Goal: Task Accomplishment & Management: Manage account settings

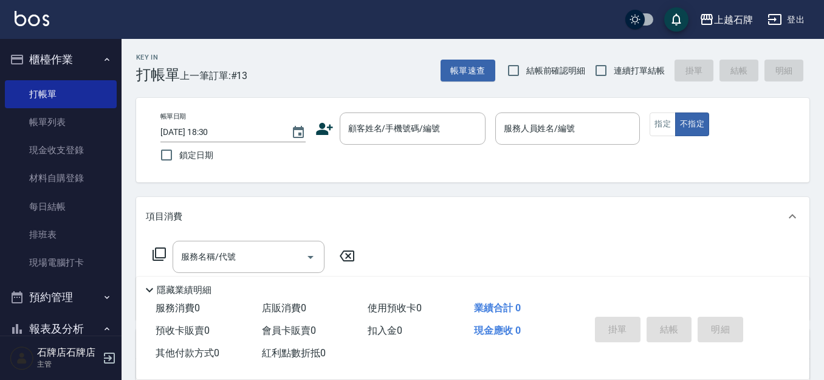
click at [316, 126] on icon at bounding box center [324, 129] width 18 height 18
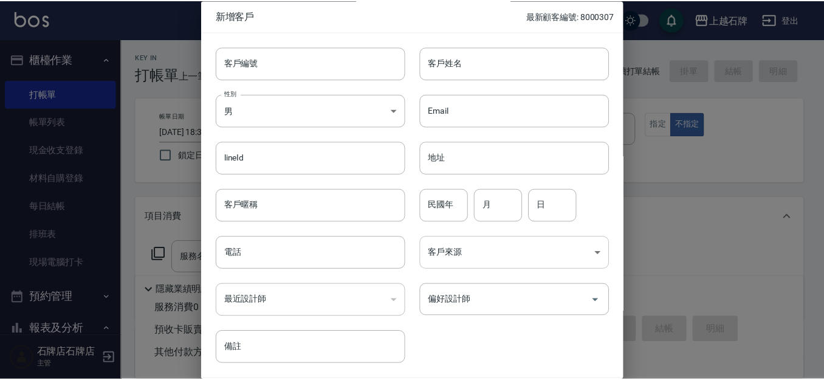
scroll to position [41, 0]
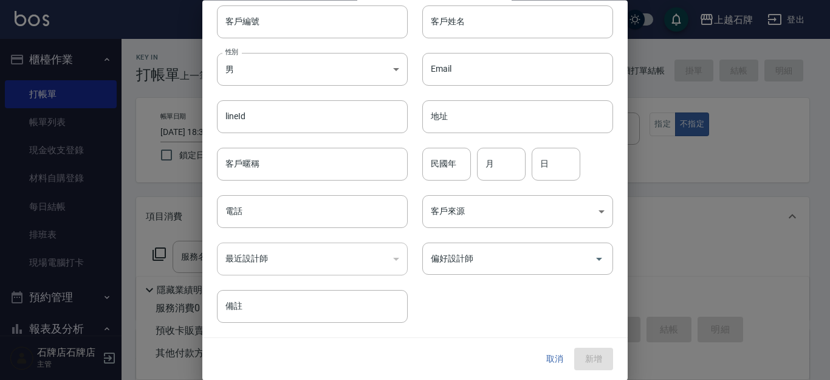
click at [549, 360] on button "取消" at bounding box center [554, 359] width 39 height 22
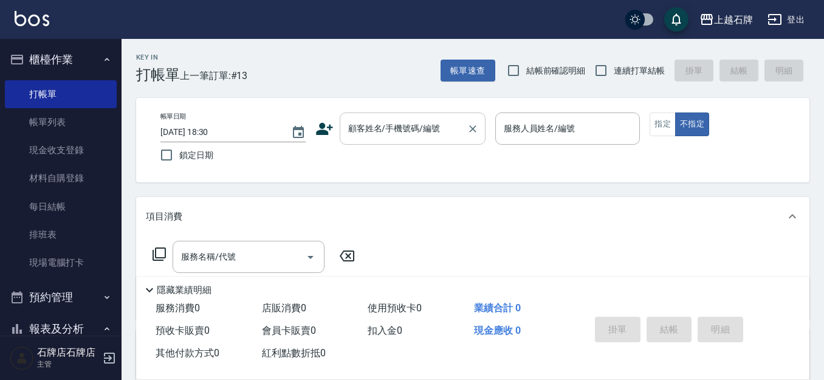
click at [418, 139] on input "顧客姓名/手機號碼/編號" at bounding box center [403, 128] width 117 height 21
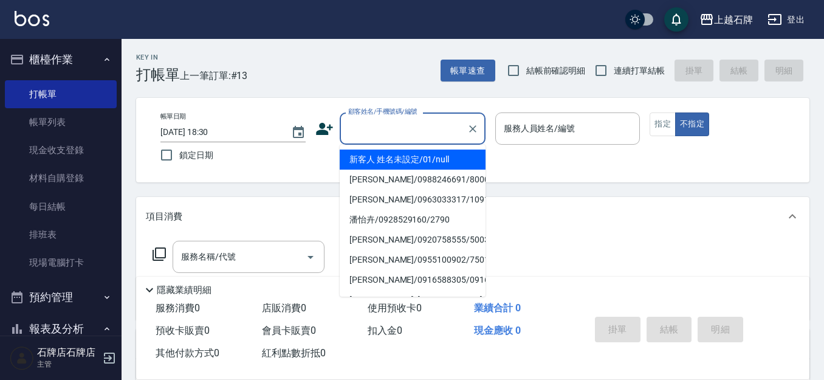
click at [473, 159] on li "新客人 姓名未設定/01/null" at bounding box center [413, 159] width 146 height 20
type input "1"
type input "新客人 姓名未設定/01/null"
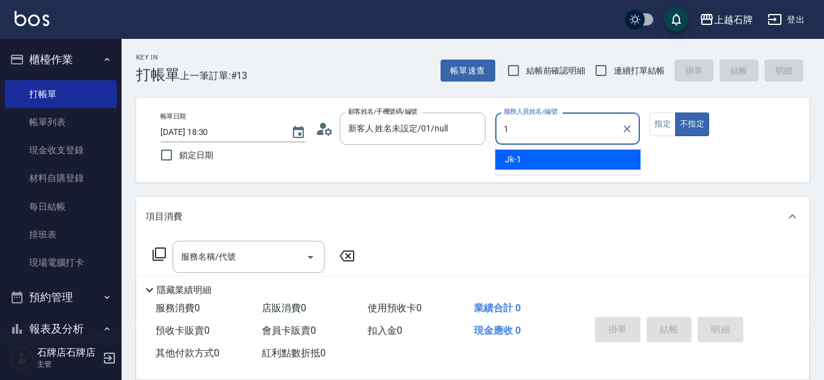
drag, startPoint x: 556, startPoint y: 149, endPoint x: 566, endPoint y: 163, distance: 17.0
click at [556, 151] on ul "Jk -1" at bounding box center [567, 160] width 145 height 30
click at [599, 153] on div "Jk -1" at bounding box center [567, 159] width 145 height 20
type input "Jk-1"
click at [667, 120] on button "指定" at bounding box center [662, 124] width 26 height 24
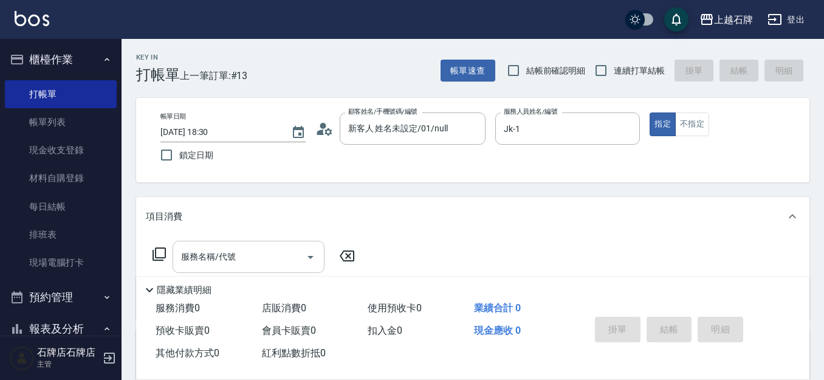
click at [222, 244] on div "服務名稱/代號" at bounding box center [248, 257] width 152 height 32
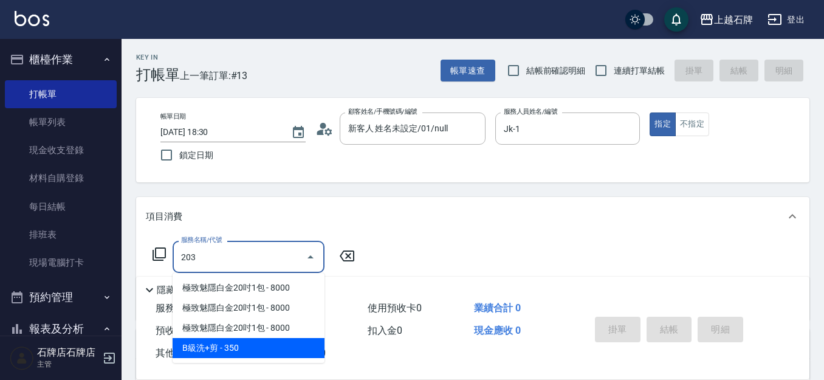
drag, startPoint x: 263, startPoint y: 355, endPoint x: 261, endPoint y: 346, distance: 9.9
click at [261, 350] on span "B級洗+剪 - 350" at bounding box center [248, 348] width 152 height 20
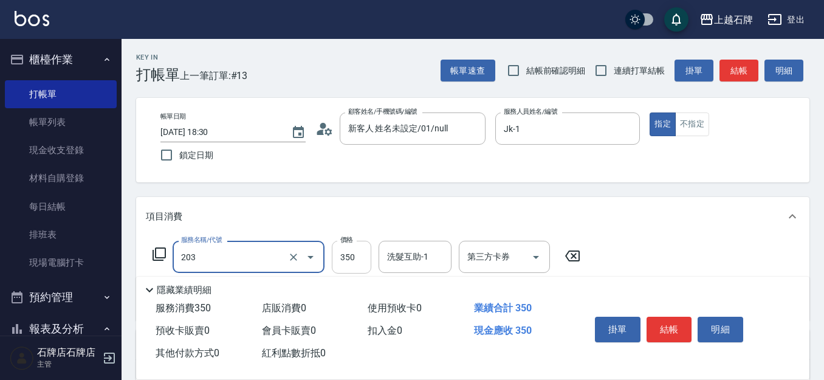
type input "B級洗+剪(203)"
click at [346, 256] on input "350" at bounding box center [351, 257] width 39 height 33
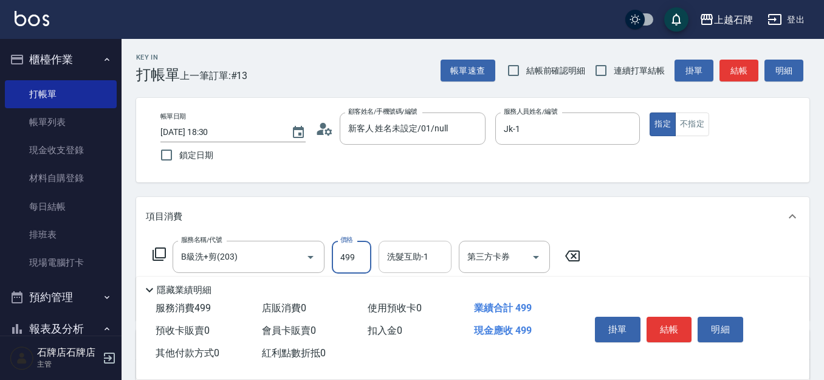
type input "499"
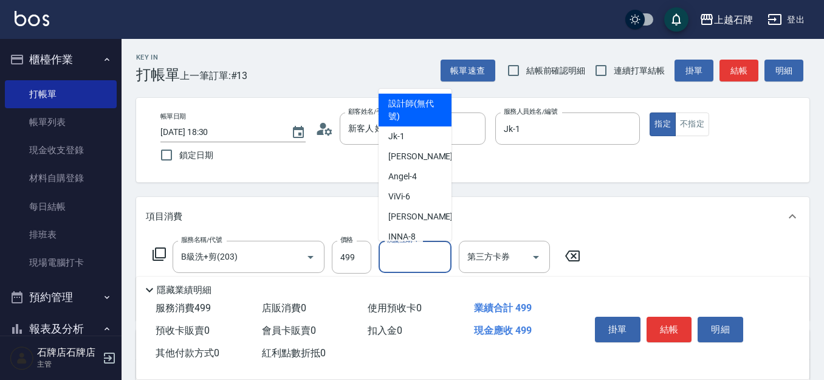
click at [419, 254] on div "洗髮互助-1 洗髮互助-1" at bounding box center [414, 257] width 73 height 32
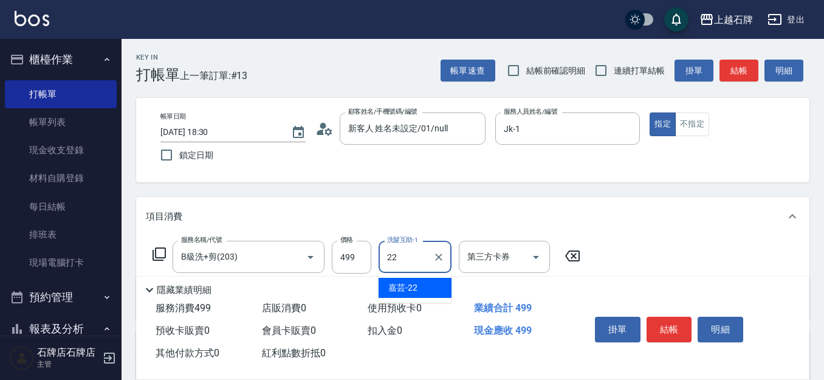
click at [425, 284] on div "嘉芸 -22" at bounding box center [414, 288] width 73 height 20
type input "嘉芸-22"
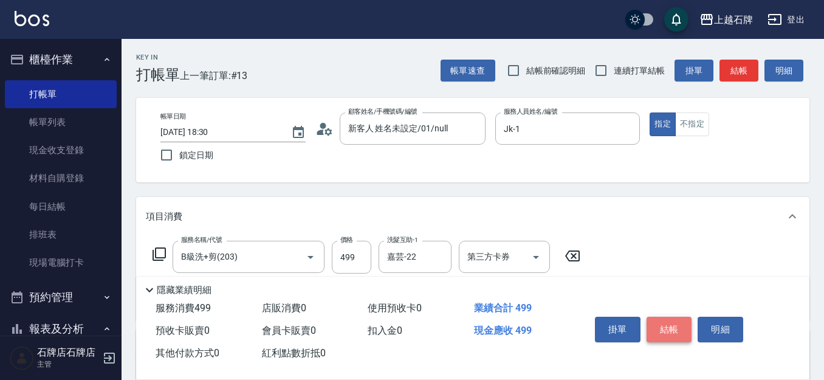
click at [673, 319] on button "結帳" at bounding box center [669, 329] width 46 height 26
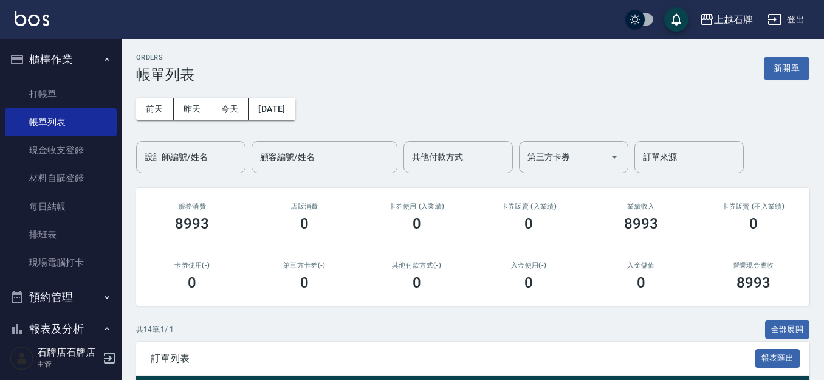
scroll to position [182, 0]
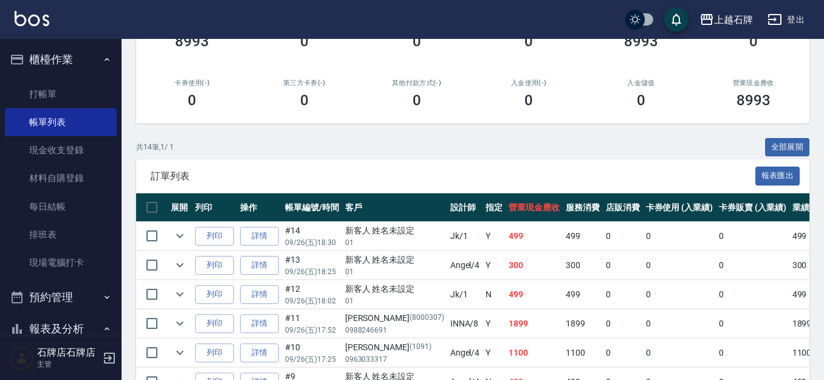
click at [193, 236] on td "列印" at bounding box center [214, 236] width 45 height 29
click at [202, 237] on button "列印" at bounding box center [214, 236] width 39 height 19
click at [58, 92] on link "打帳單" at bounding box center [61, 94] width 112 height 28
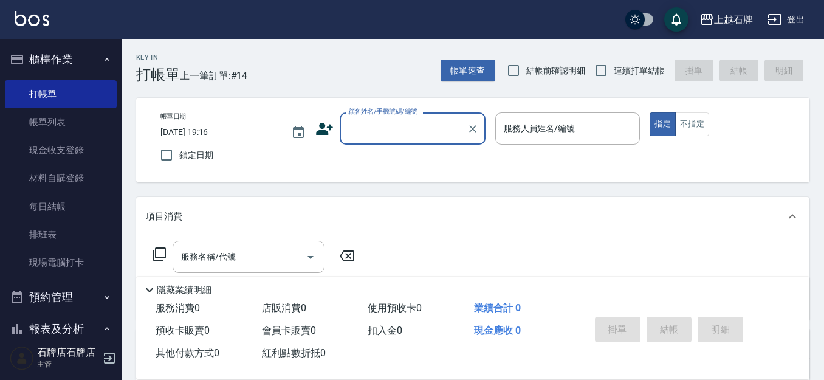
click at [324, 129] on icon at bounding box center [324, 129] width 18 height 18
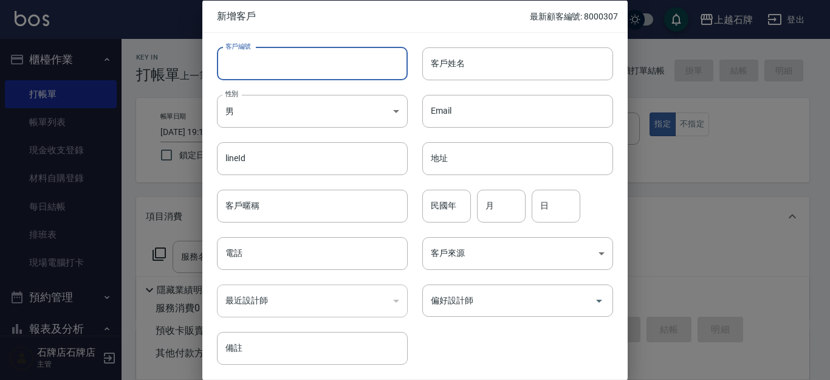
click at [340, 64] on input "客戶編號" at bounding box center [312, 63] width 191 height 33
type input "8326"
click at [306, 109] on body "上越石牌 登出 櫃檯作業 打帳單 帳單列表 現金收支登錄 材料自購登錄 每日結帳 排班表 現場電腦打卡 預約管理 預約管理 單日預約紀錄 單週預約紀錄 報表及…" at bounding box center [415, 296] width 830 height 592
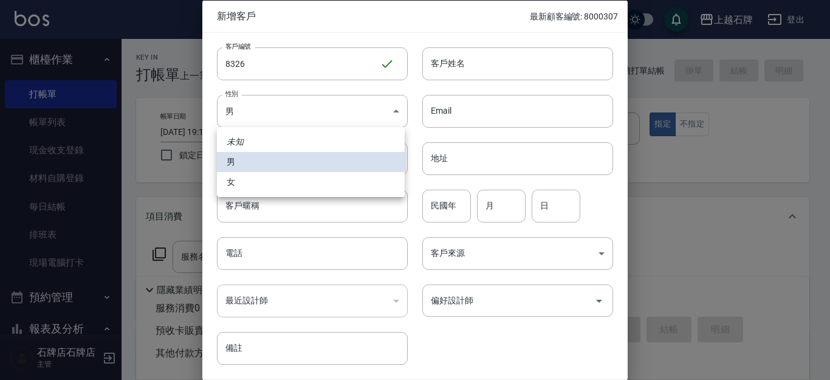
click at [318, 179] on li "女" at bounding box center [311, 182] width 188 height 20
type input "[DEMOGRAPHIC_DATA]"
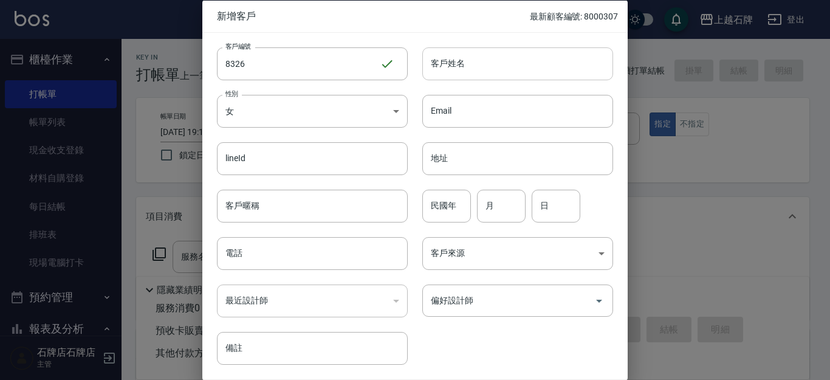
click at [474, 79] on input "客戶姓名" at bounding box center [517, 63] width 191 height 33
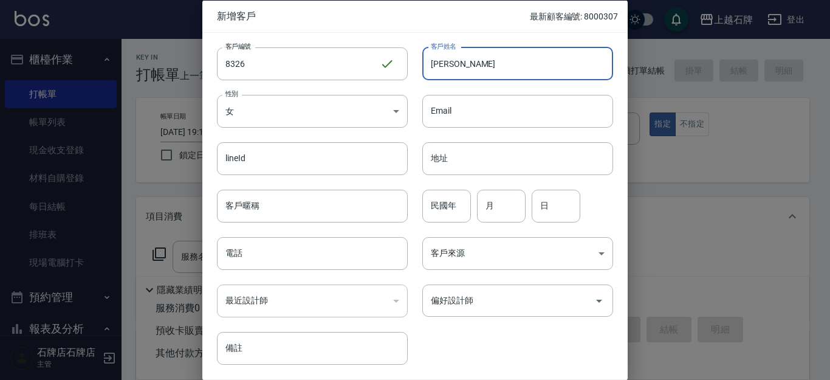
type input "[PERSON_NAME]"
click at [443, 206] on input "民國年" at bounding box center [446, 205] width 49 height 33
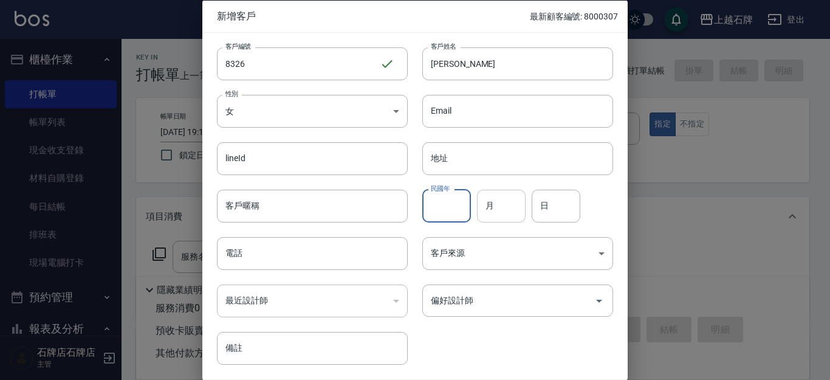
click at [497, 210] on input "月" at bounding box center [501, 205] width 49 height 33
type input "10"
click at [555, 203] on input "日" at bounding box center [555, 205] width 49 height 33
type input "3"
click at [381, 195] on input "客戶暱稱" at bounding box center [312, 205] width 191 height 33
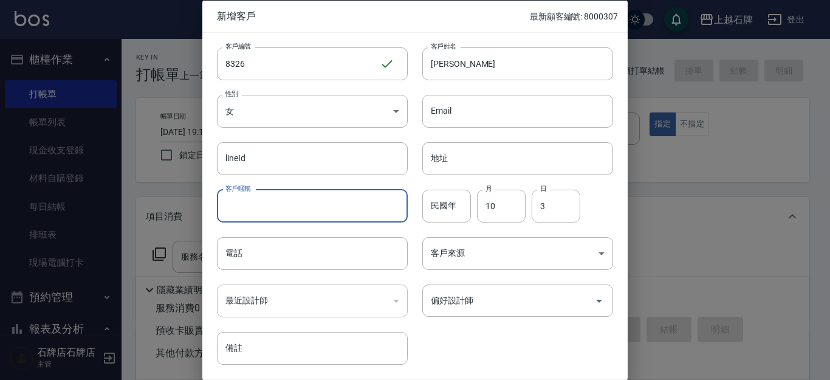
click at [431, 199] on input "民國年" at bounding box center [446, 205] width 49 height 33
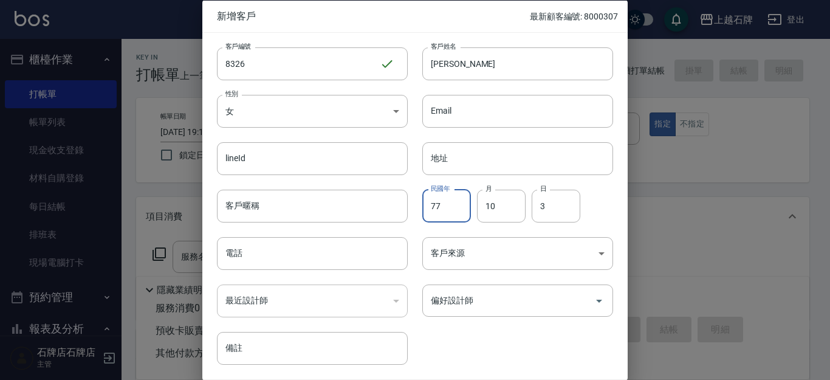
type input "77"
click at [605, 207] on div "民國年 77 民國年 月 10 月 日 3 日" at bounding box center [510, 197] width 205 height 47
click at [377, 243] on input "電話" at bounding box center [312, 253] width 191 height 33
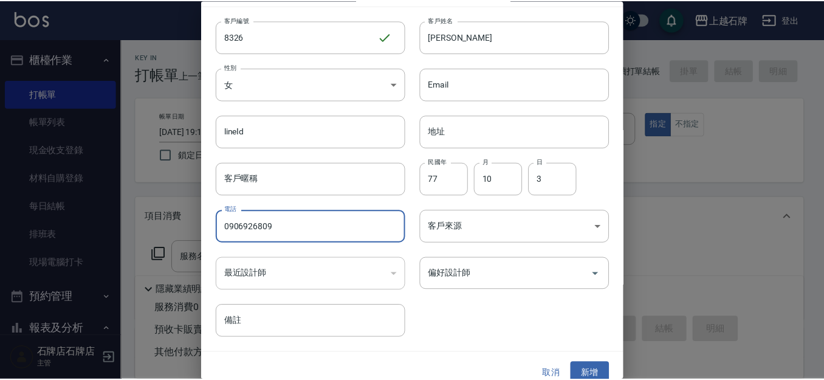
scroll to position [41, 0]
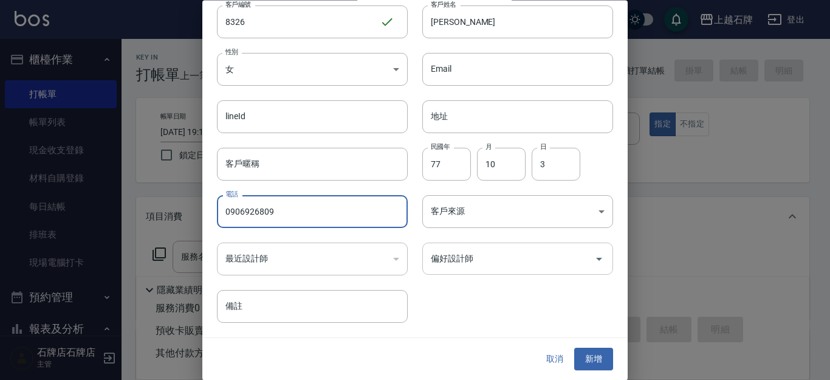
type input "0906926809"
click at [505, 256] on input "偏好設計師" at bounding box center [509, 258] width 162 height 21
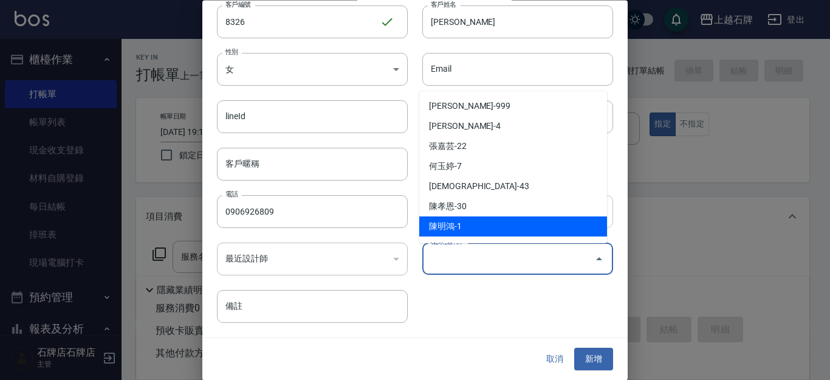
click at [522, 219] on li "陳明鴻-1" at bounding box center [513, 226] width 188 height 20
type input "陳明鴻"
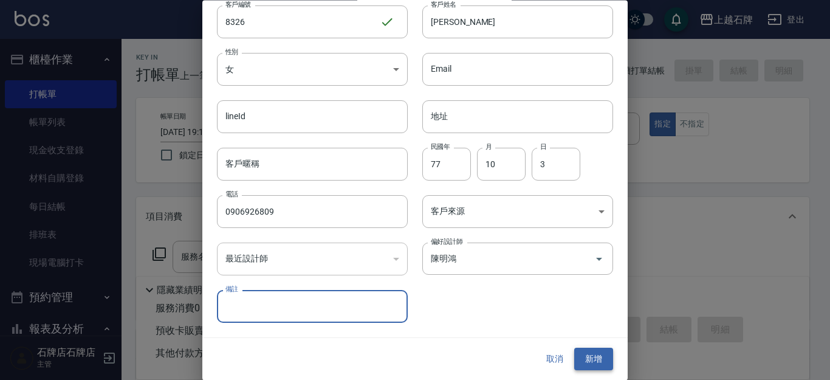
click at [601, 356] on button "新增" at bounding box center [593, 359] width 39 height 22
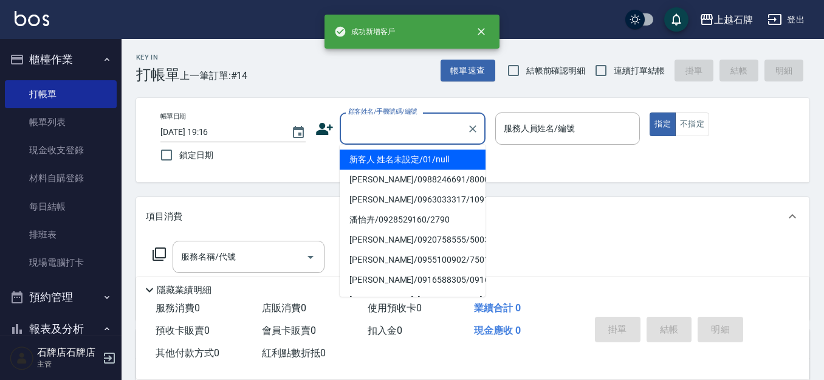
click at [405, 118] on div "顧客姓名/手機號碼/編號 顧客姓名/手機號碼/編號" at bounding box center [413, 128] width 146 height 32
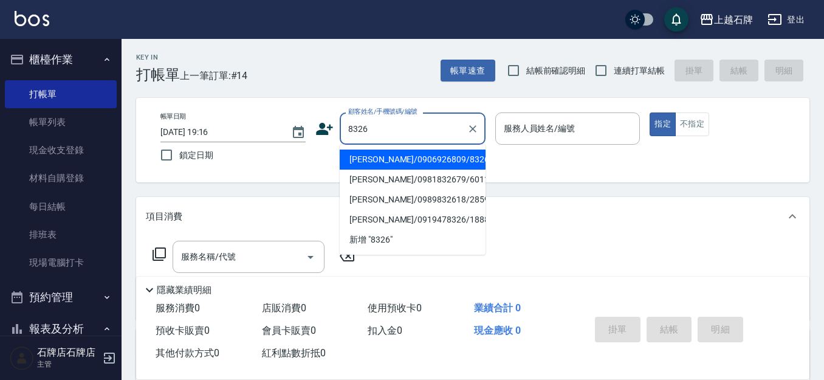
click at [420, 160] on li "[PERSON_NAME]/0906926809/8326" at bounding box center [413, 159] width 146 height 20
type input "[PERSON_NAME]/0906926809/8326"
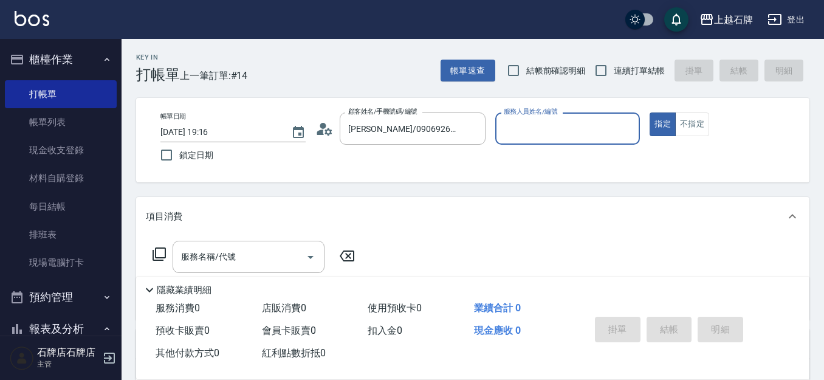
type input "Jk-1"
click at [204, 259] on div "服務名稱/代號 服務名稱/代號" at bounding box center [248, 257] width 152 height 32
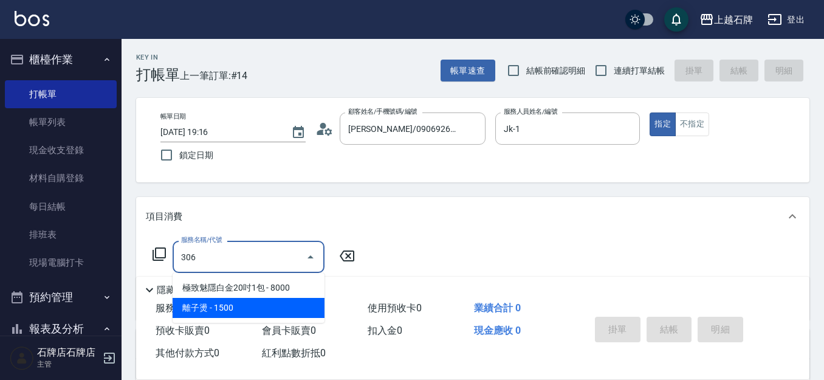
click at [258, 307] on span "離子燙 - 1500" at bounding box center [248, 308] width 152 height 20
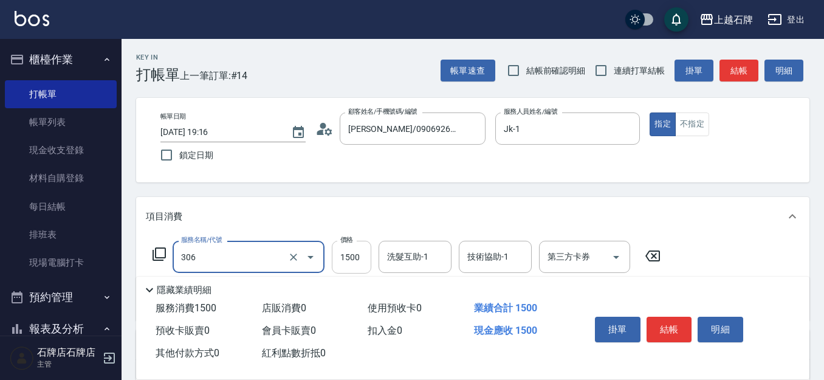
type input "離子燙(306)"
click at [357, 247] on input "1500" at bounding box center [351, 257] width 39 height 33
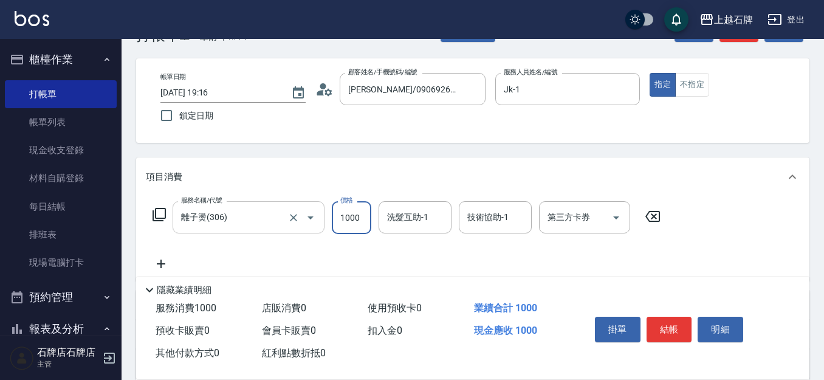
scroll to position [61, 0]
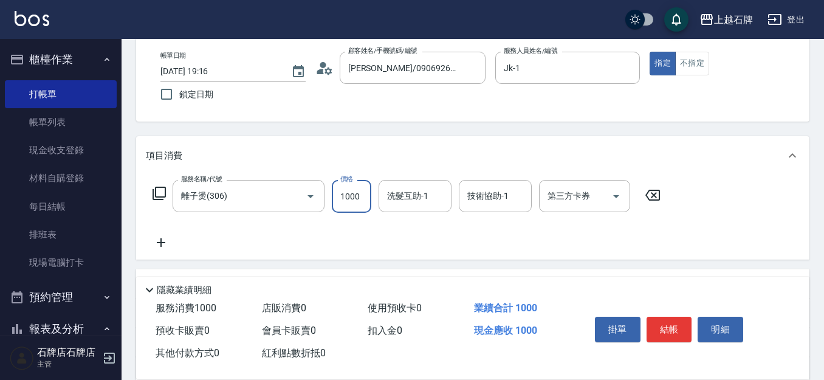
type input "1000"
click at [163, 248] on icon at bounding box center [161, 242] width 30 height 15
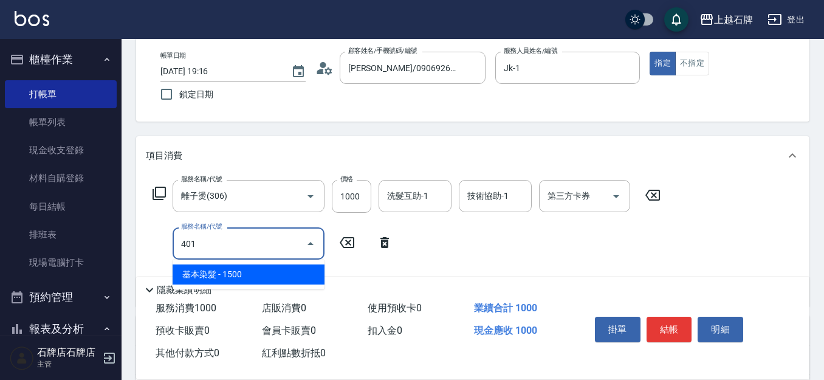
click at [243, 282] on span "基本染髮 - 1500" at bounding box center [248, 274] width 152 height 20
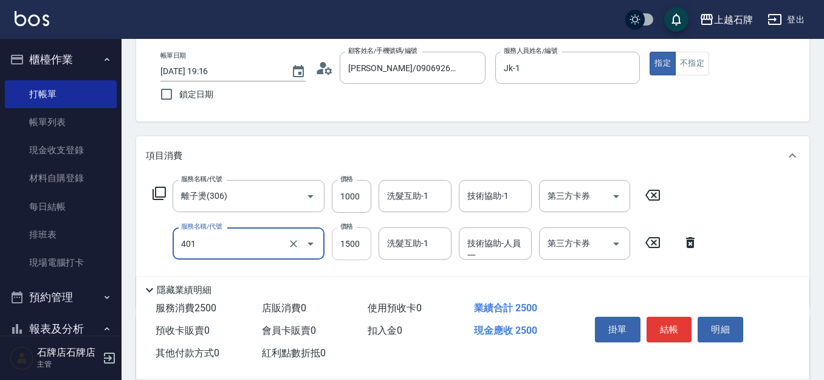
click at [353, 253] on input "1500" at bounding box center [351, 243] width 39 height 33
type input "基本染髮(401)"
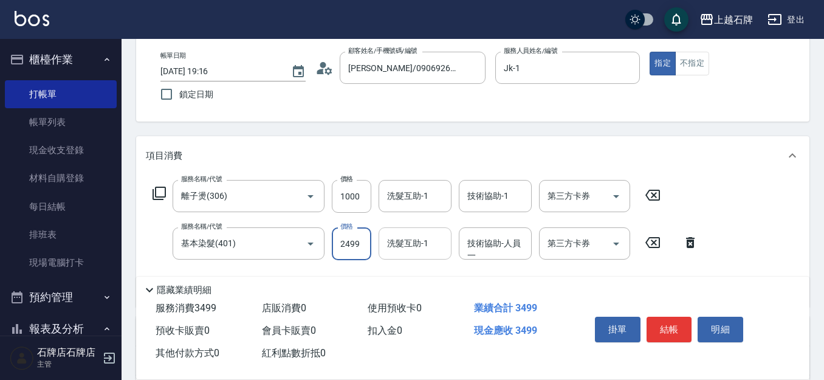
type input "2499"
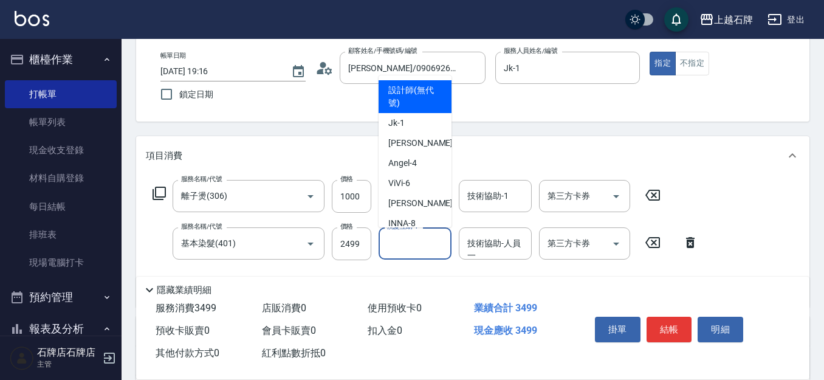
click at [434, 238] on input "洗髮互助-1" at bounding box center [415, 243] width 62 height 21
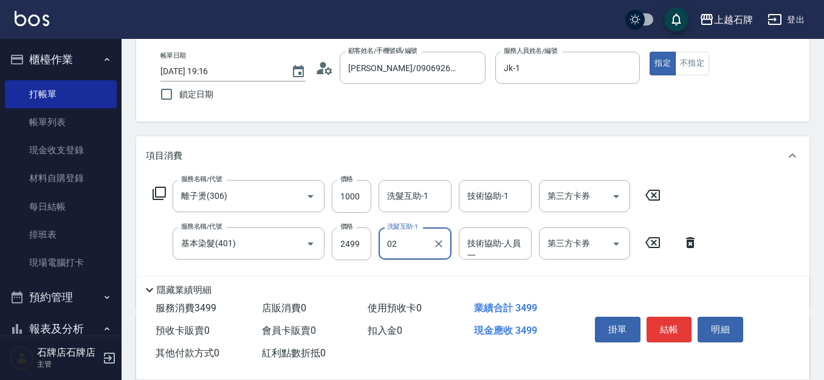
type input "0"
click at [393, 271] on span "[PERSON_NAME] -20" at bounding box center [426, 274] width 77 height 13
type input "[PERSON_NAME]-20"
click at [542, 125] on div "Key In 打帳單 上一筆訂單:#14 帳單速查 結帳前確認明細 連續打單結帳 掛單 結帳 明細 帳單日期 [DATE] 19:16 鎖定日期 顧客姓名/手…" at bounding box center [472, 278] width 702 height 601
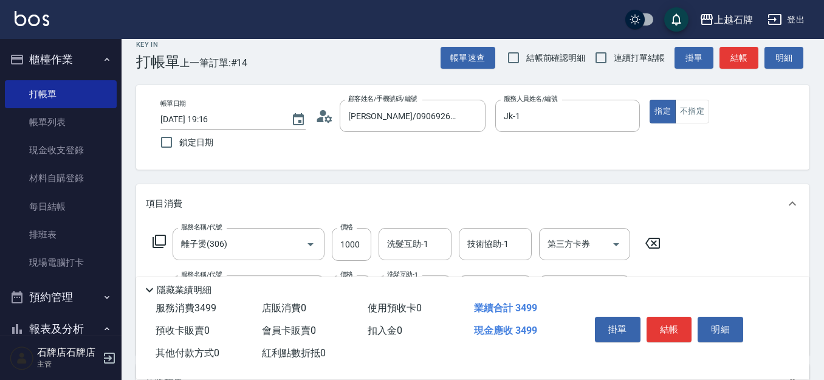
scroll to position [0, 0]
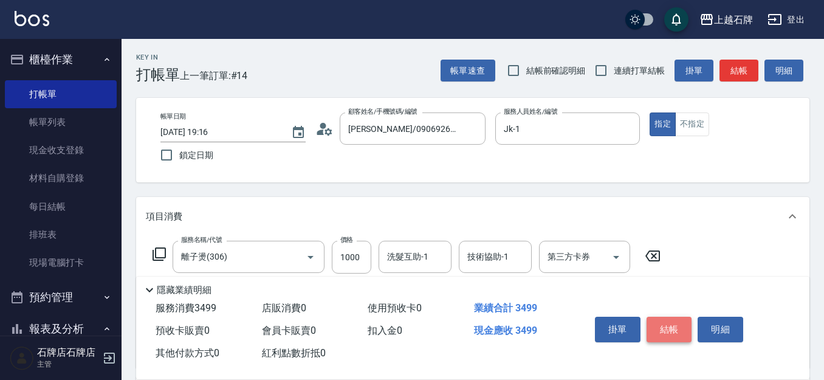
click at [667, 316] on button "結帳" at bounding box center [669, 329] width 46 height 26
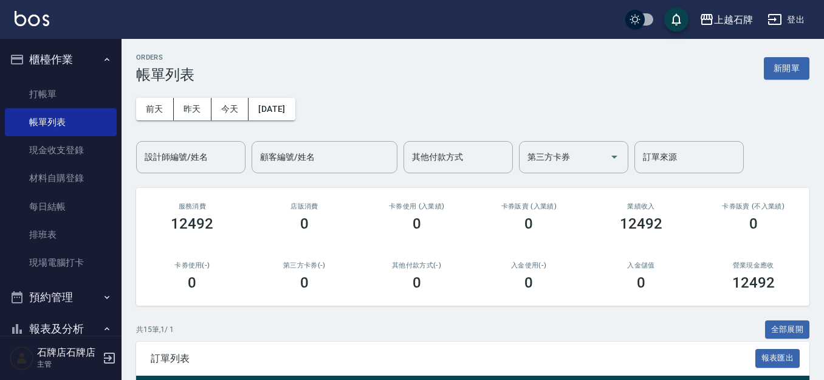
scroll to position [61, 0]
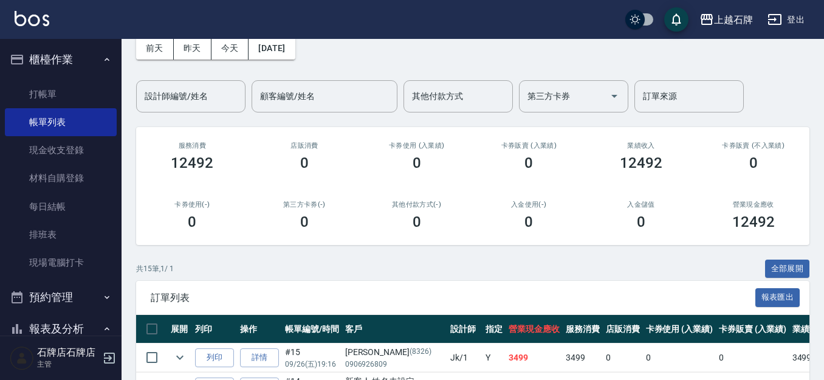
drag, startPoint x: 230, startPoint y: 356, endPoint x: 239, endPoint y: 345, distance: 14.2
click at [230, 356] on button "列印" at bounding box center [214, 357] width 39 height 19
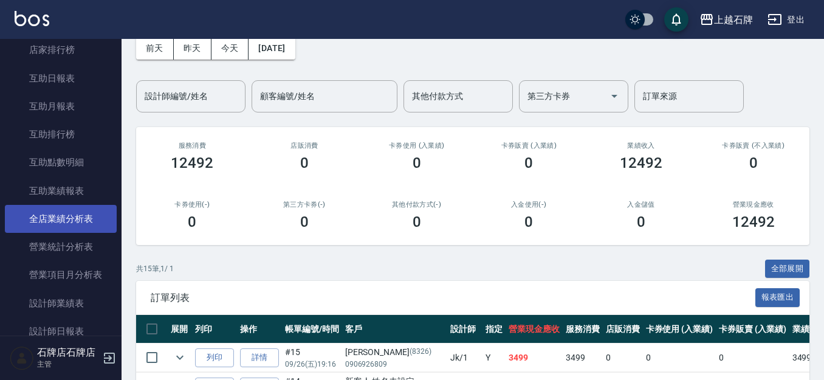
scroll to position [486, 0]
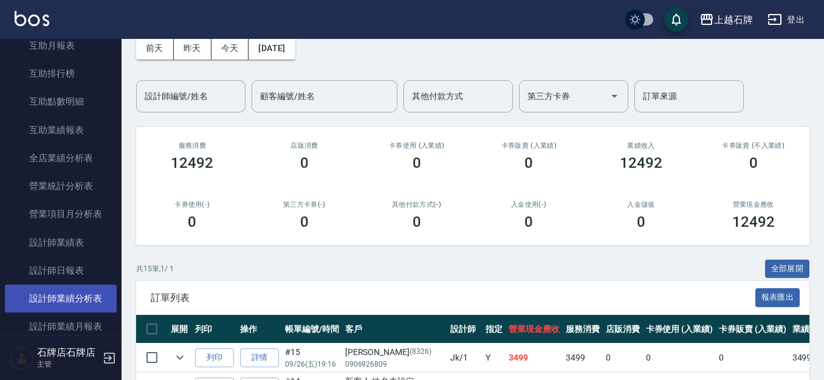
click at [81, 286] on link "設計師業績分析表" at bounding box center [61, 298] width 112 height 28
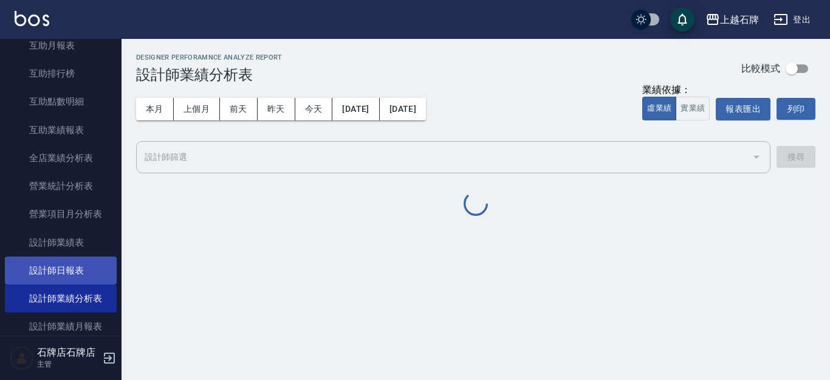
click at [82, 278] on link "設計師日報表" at bounding box center [61, 270] width 112 height 28
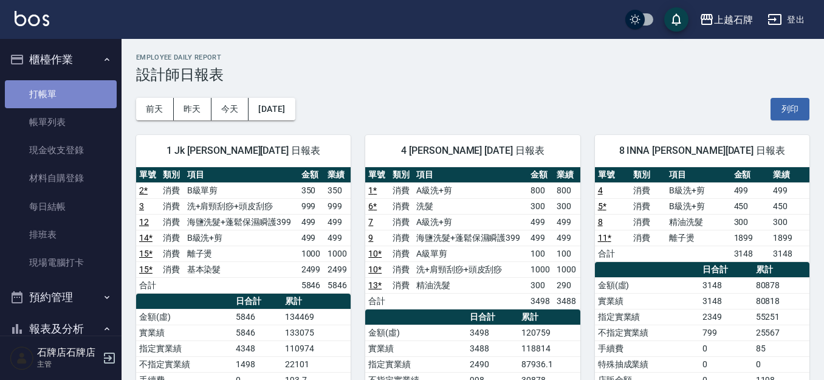
click at [77, 94] on link "打帳單" at bounding box center [61, 94] width 112 height 28
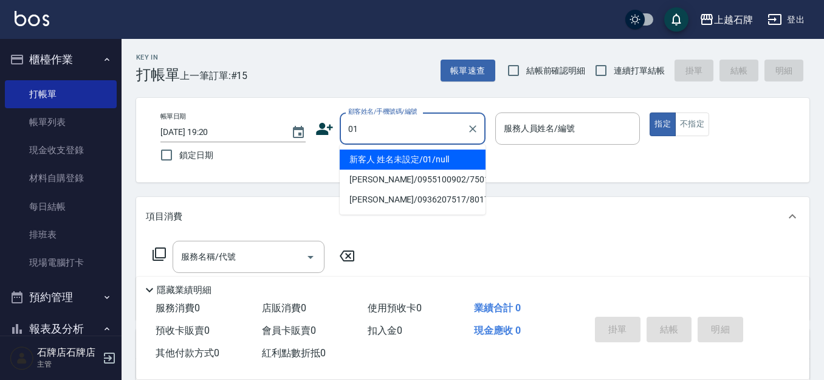
type input "新客人 姓名未設定/01/null"
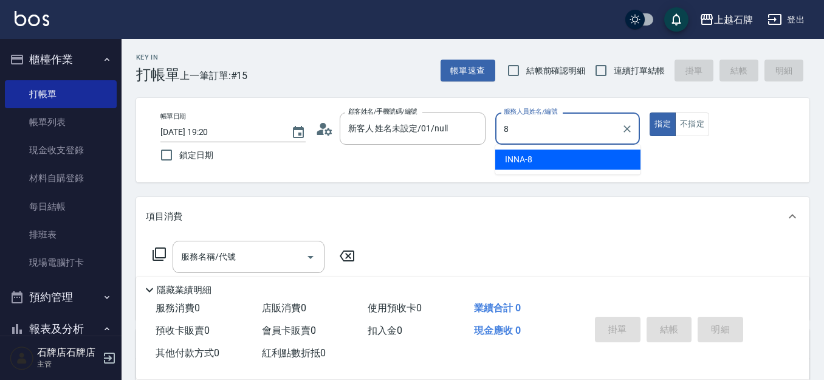
type input "INNA-8"
type button "true"
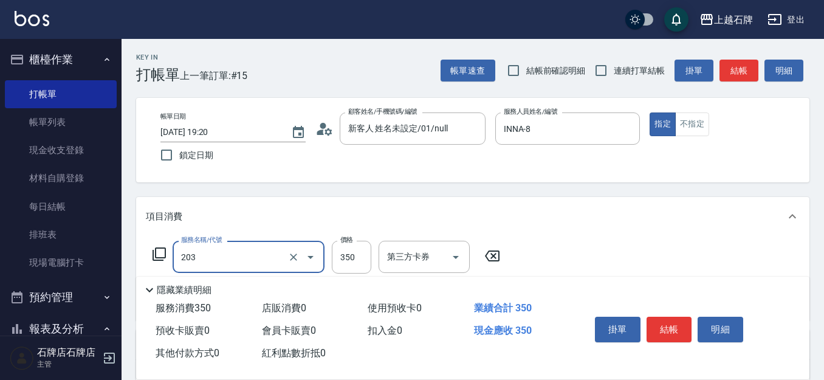
type input "B級洗+剪(203)"
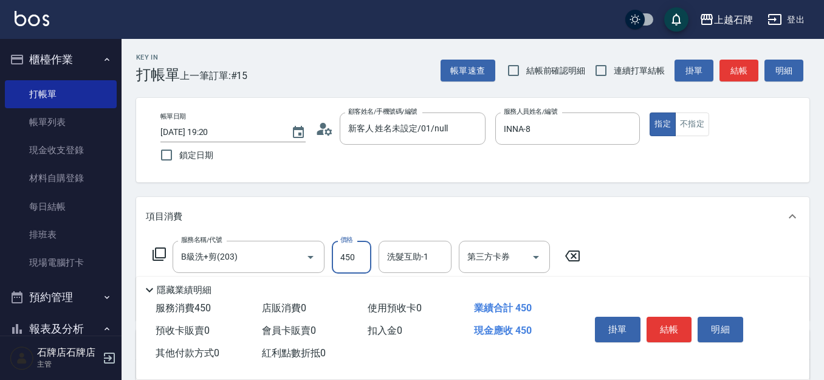
type input "450"
click at [675, 320] on button "結帳" at bounding box center [669, 329] width 46 height 26
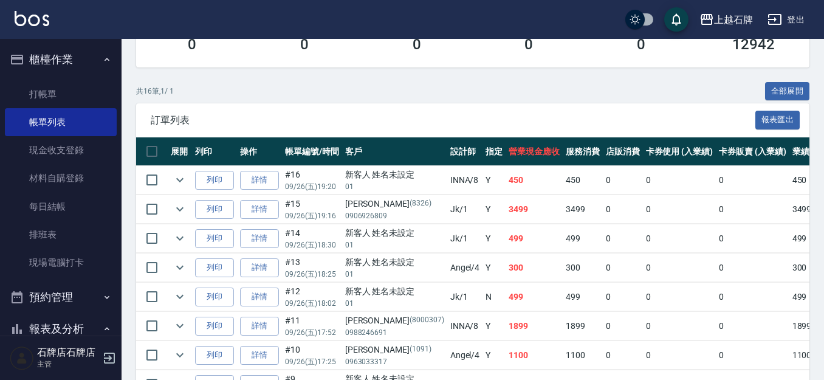
scroll to position [243, 0]
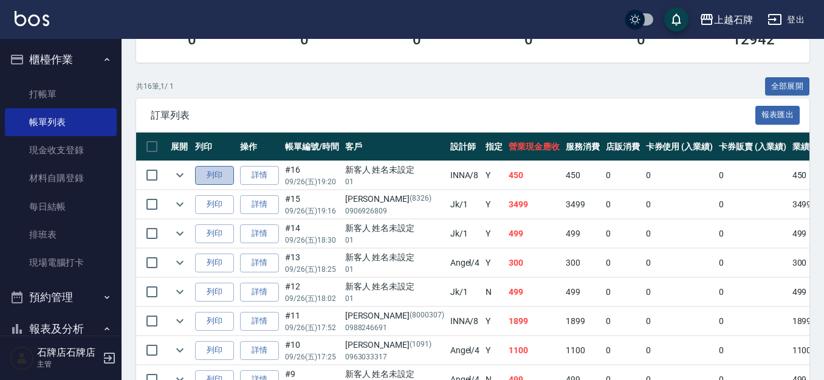
click at [221, 174] on button "列印" at bounding box center [214, 175] width 39 height 19
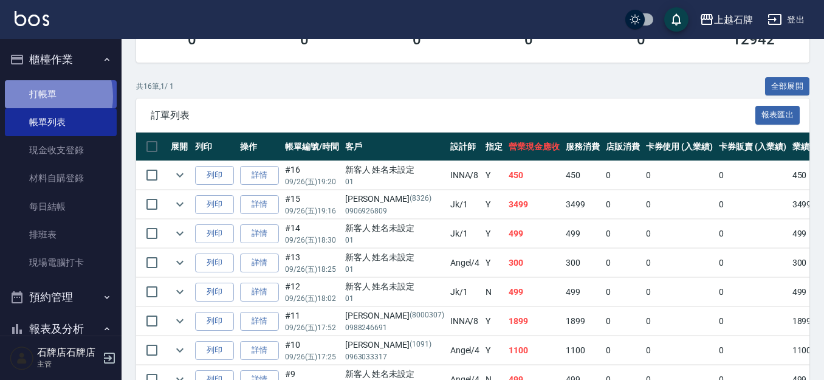
click at [41, 96] on link "打帳單" at bounding box center [61, 94] width 112 height 28
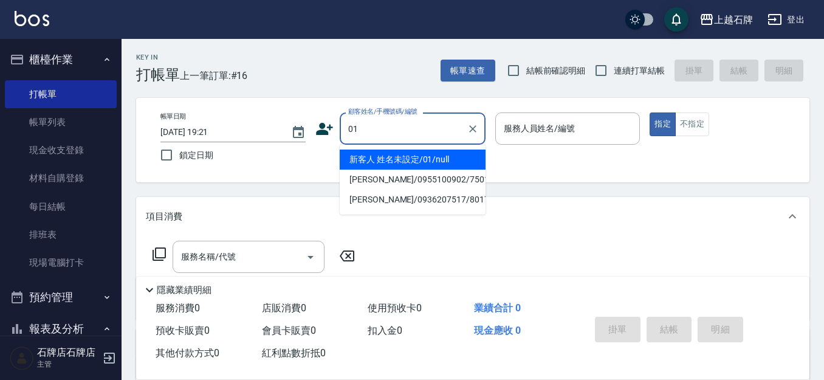
type input "新客人 姓名未設定/01/null"
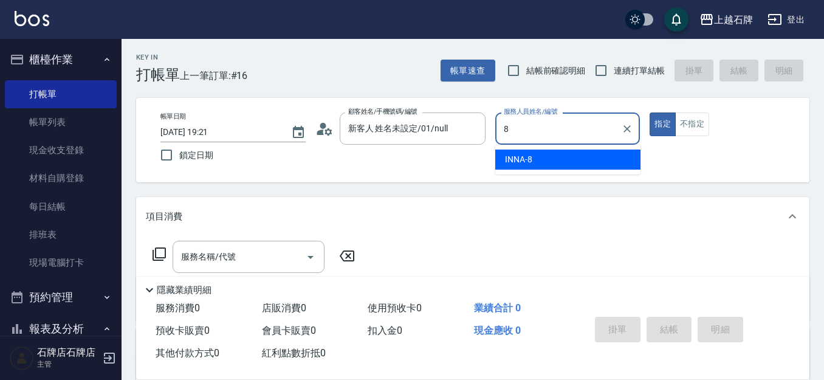
type input "INNA-8"
type button "true"
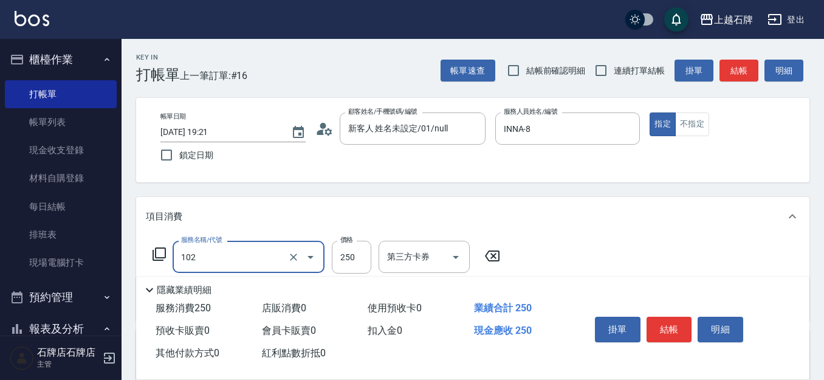
type input "精油洗髮(102)"
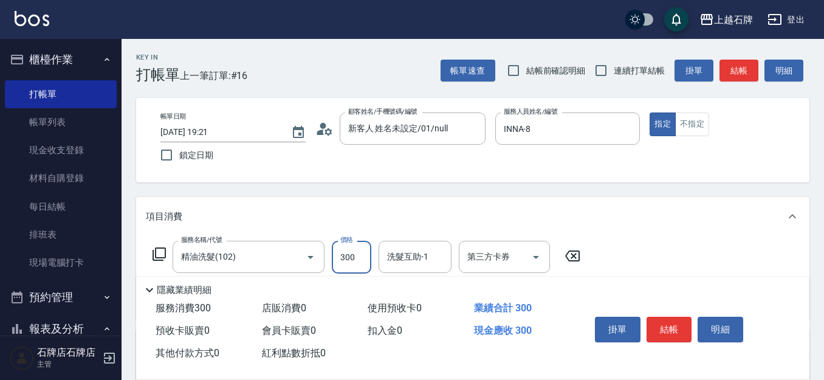
type input "300"
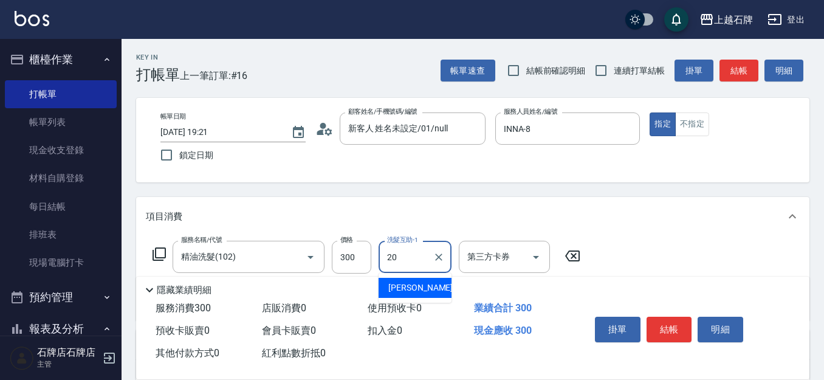
type input "[PERSON_NAME]-20"
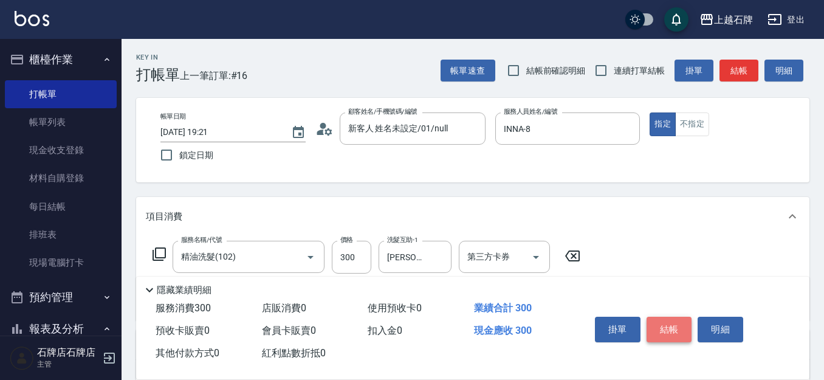
click at [663, 326] on button "結帳" at bounding box center [669, 329] width 46 height 26
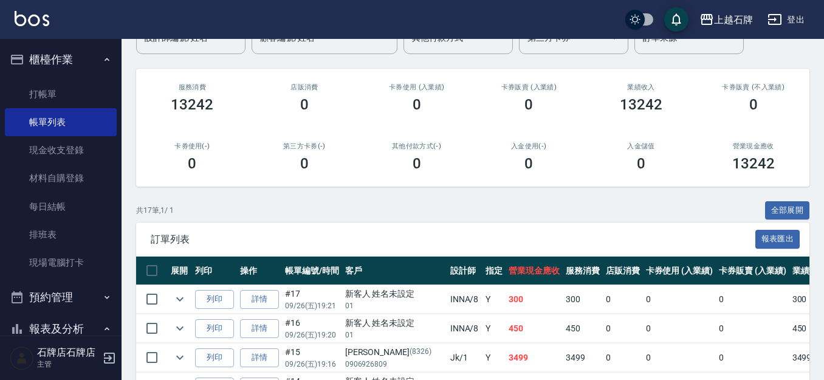
scroll to position [182, 0]
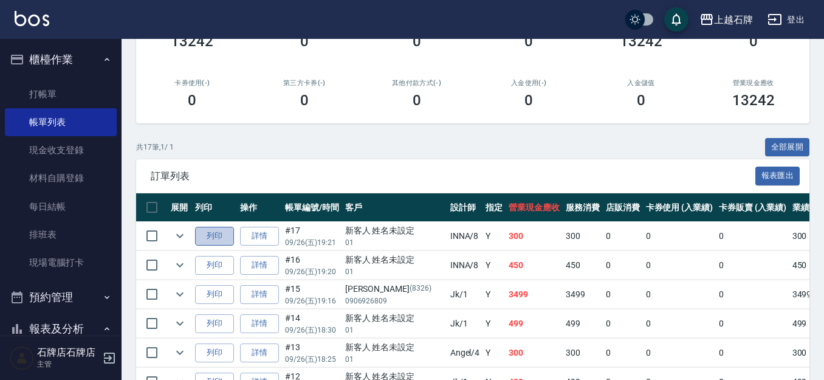
click at [210, 236] on button "列印" at bounding box center [214, 236] width 39 height 19
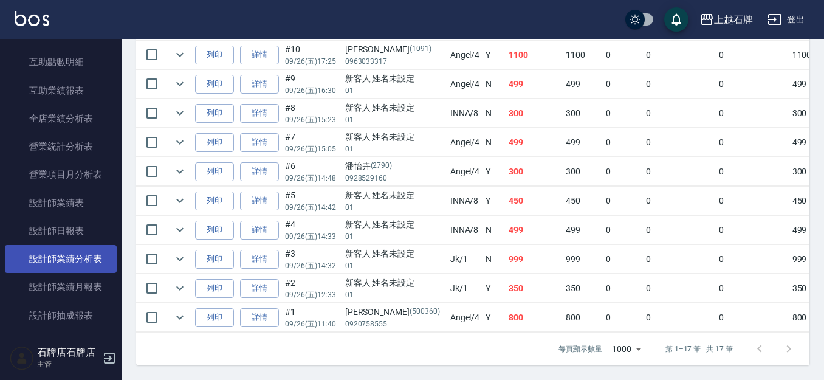
scroll to position [547, 0]
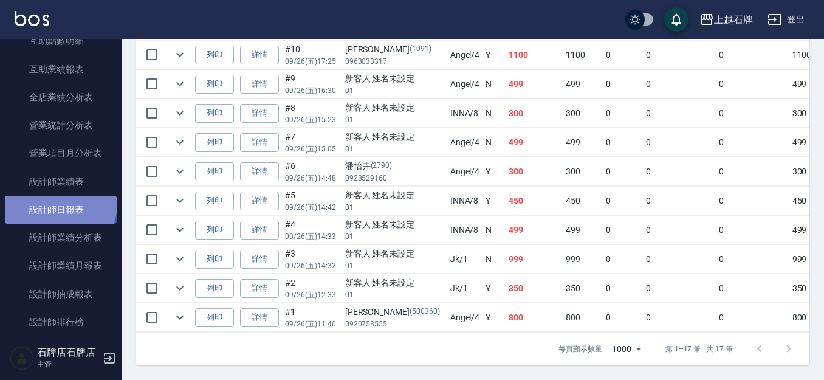
click at [59, 204] on link "設計師日報表" at bounding box center [61, 210] width 112 height 28
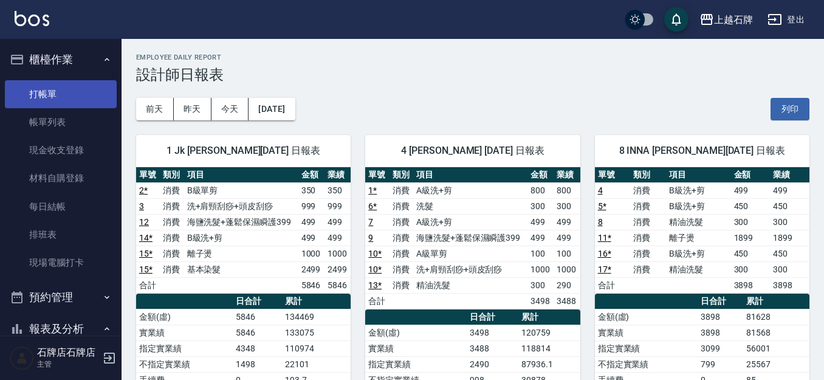
click at [44, 93] on link "打帳單" at bounding box center [61, 94] width 112 height 28
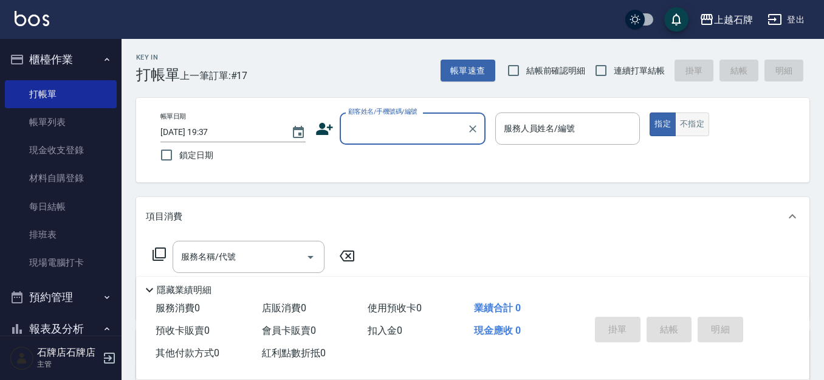
click at [691, 127] on button "不指定" at bounding box center [692, 124] width 34 height 24
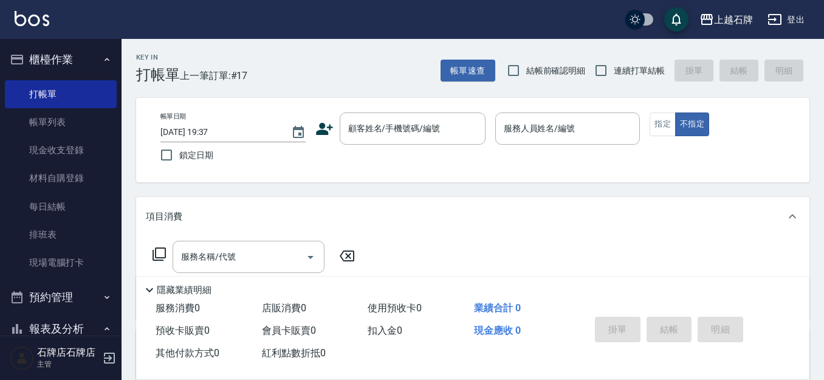
click at [386, 68] on div "Key In 打帳單 上一筆訂單:#17 帳單速查 結帳前確認明細 連續打單結帳 掛單 結帳 明細" at bounding box center [465, 61] width 688 height 44
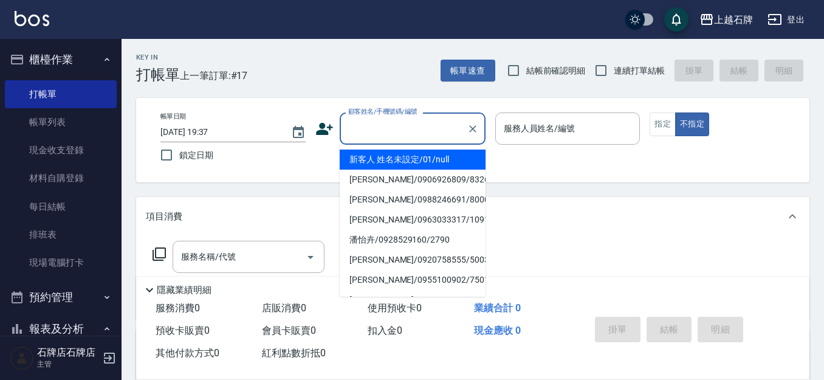
click at [413, 131] on input "顧客姓名/手機號碼/編號" at bounding box center [403, 128] width 117 height 21
drag, startPoint x: 436, startPoint y: 160, endPoint x: 564, endPoint y: 162, distance: 128.2
click at [437, 159] on li "新客人 姓名未設定/01/null" at bounding box center [413, 159] width 146 height 20
type input "1"
type input "新客人 姓名未設定/01/null"
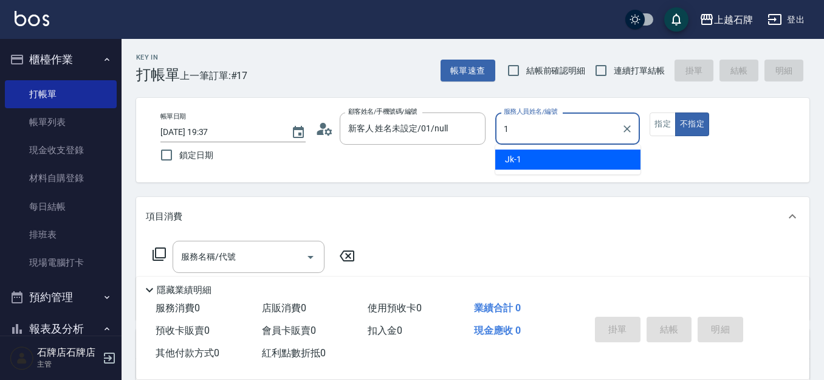
click at [564, 162] on div "Jk -1" at bounding box center [567, 159] width 145 height 20
type input "Jk-1"
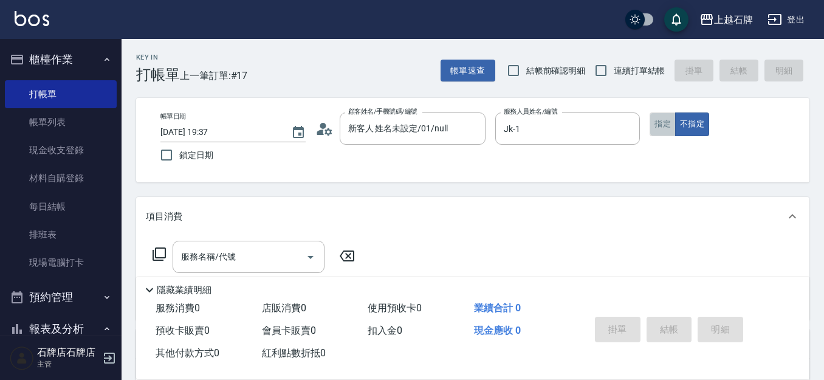
click at [650, 123] on button "指定" at bounding box center [662, 124] width 26 height 24
click at [292, 244] on div "服務名稱/代號" at bounding box center [248, 257] width 152 height 32
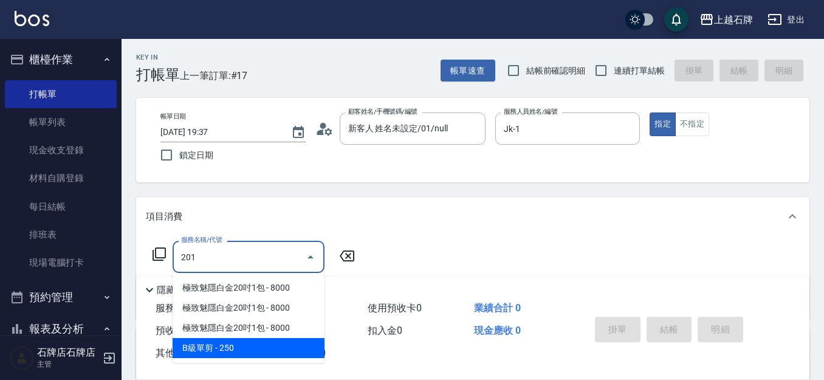
type input "201"
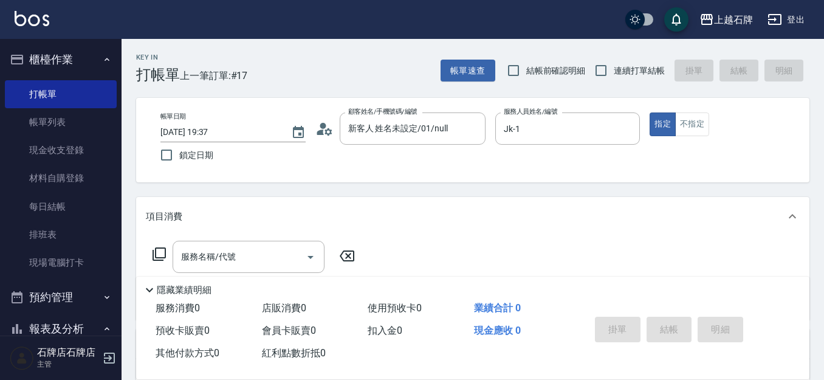
click at [278, 361] on div "紅利點數折抵 0" at bounding box center [310, 353] width 106 height 22
click at [247, 250] on input "服務名稱/代號" at bounding box center [239, 256] width 123 height 21
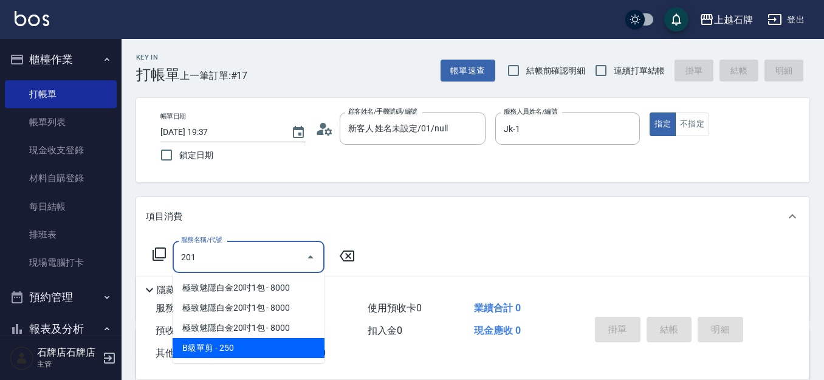
click at [268, 355] on span "B級單剪 - 250" at bounding box center [248, 348] width 152 height 20
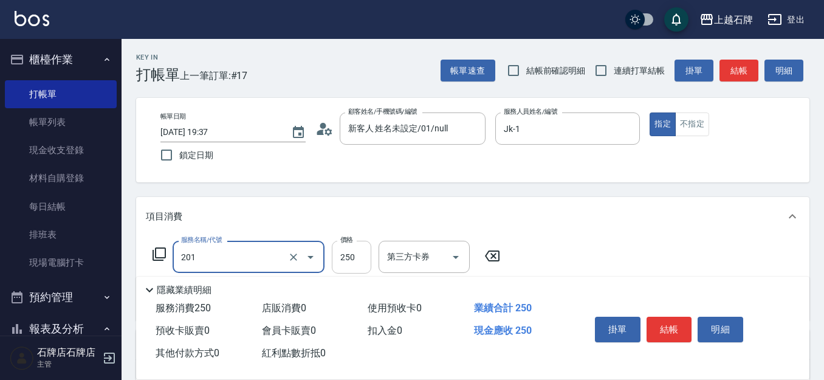
type input "B級單剪(201)"
click at [358, 264] on input "250" at bounding box center [351, 257] width 39 height 33
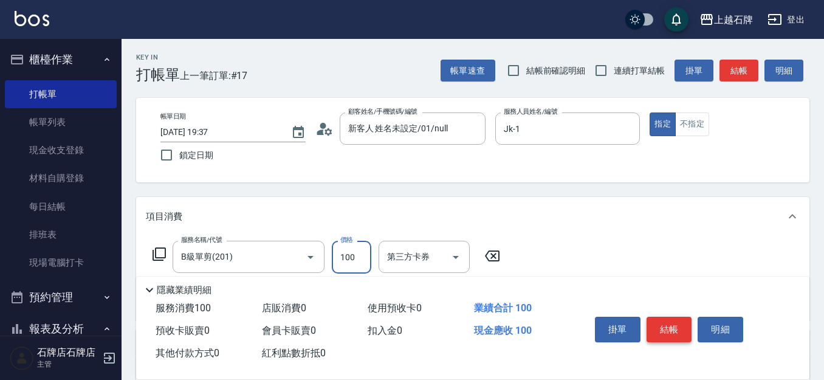
type input "100"
click at [675, 312] on div "掛單 結帳 明細" at bounding box center [669, 331] width 159 height 38
click at [675, 316] on button "結帳" at bounding box center [669, 329] width 46 height 26
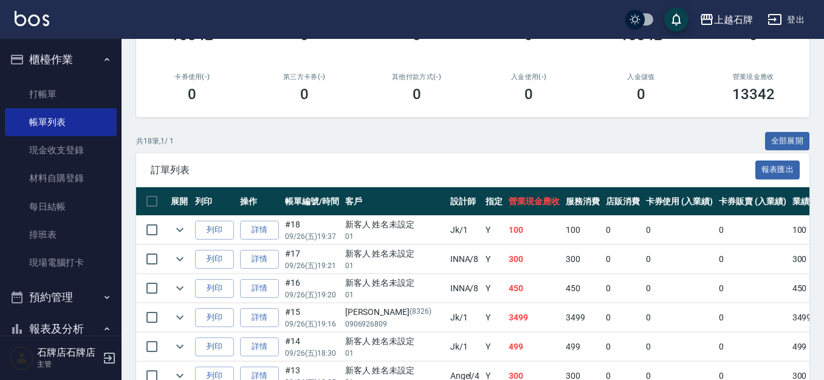
scroll to position [243, 0]
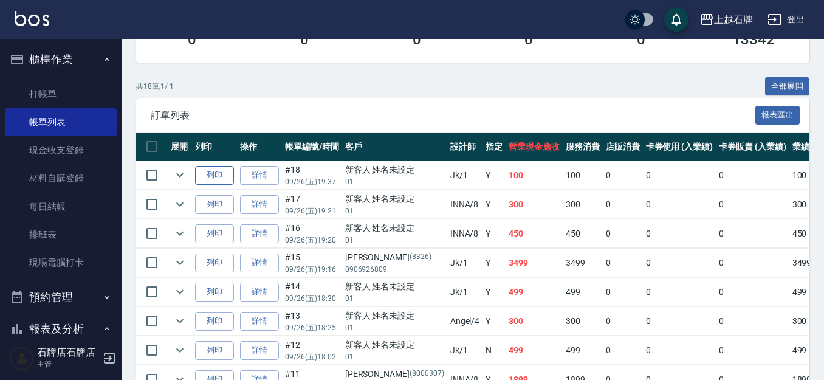
click at [216, 174] on button "列印" at bounding box center [214, 175] width 39 height 19
click at [817, 8] on div "上越石牌 登出" at bounding box center [412, 19] width 824 height 39
click at [60, 86] on link "打帳單" at bounding box center [61, 94] width 112 height 28
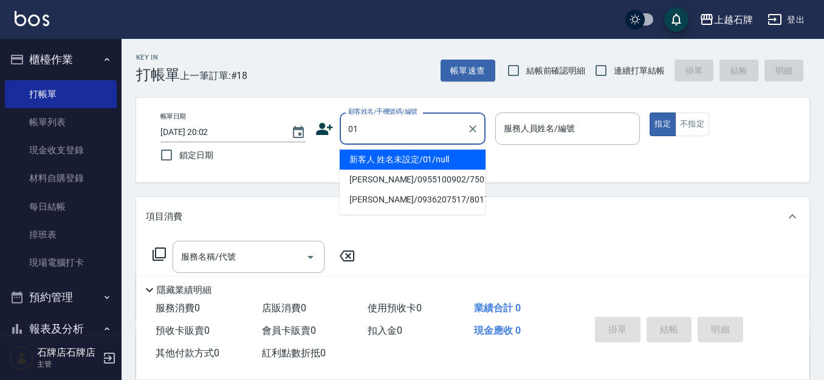
type input "新客人 姓名未設定/01/null"
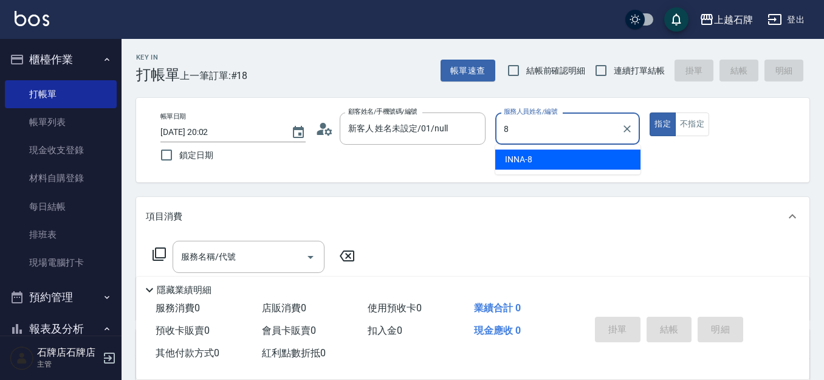
type input "INNA-8"
type button "true"
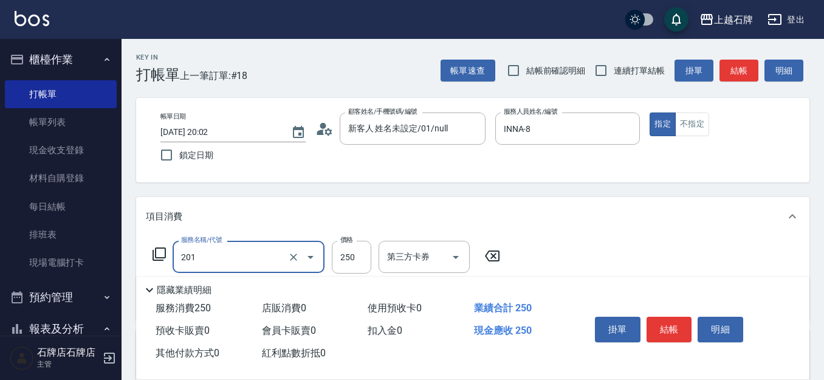
type input "B級單剪(201)"
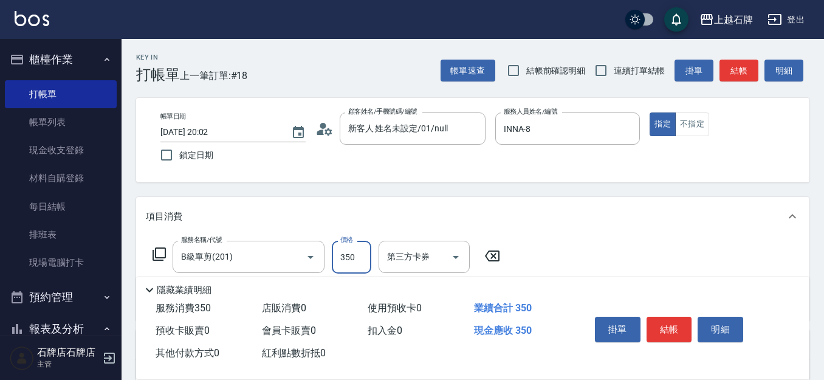
type input "350"
click at [685, 326] on button "結帳" at bounding box center [669, 329] width 46 height 26
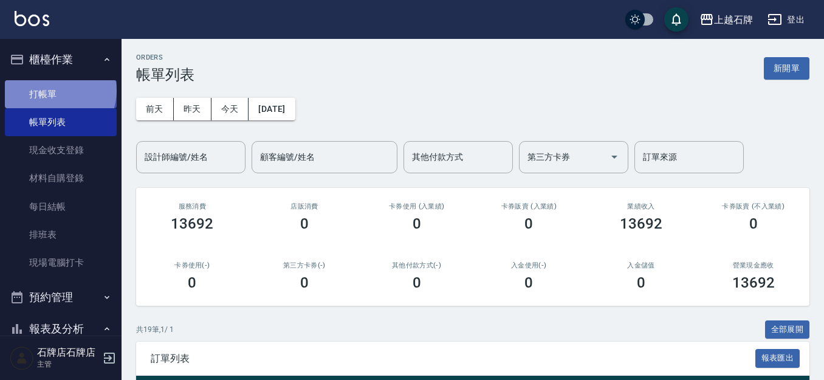
click at [59, 90] on link "打帳單" at bounding box center [61, 94] width 112 height 28
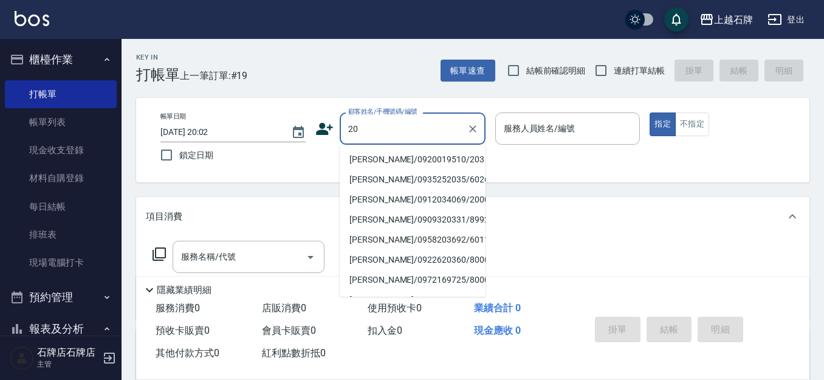
type input "2"
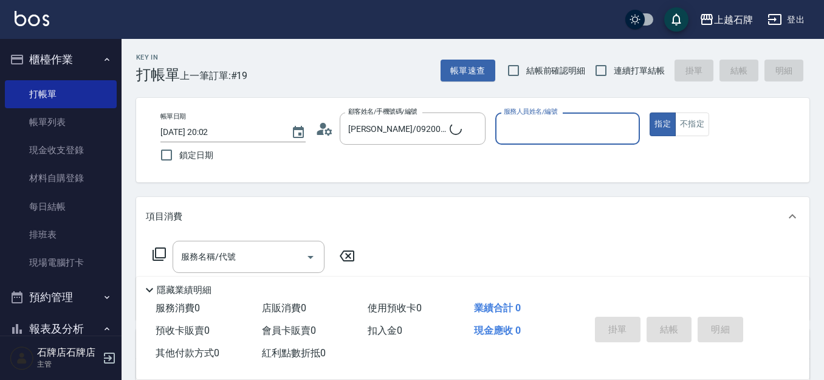
type input "新客人 姓名未設定/01/null"
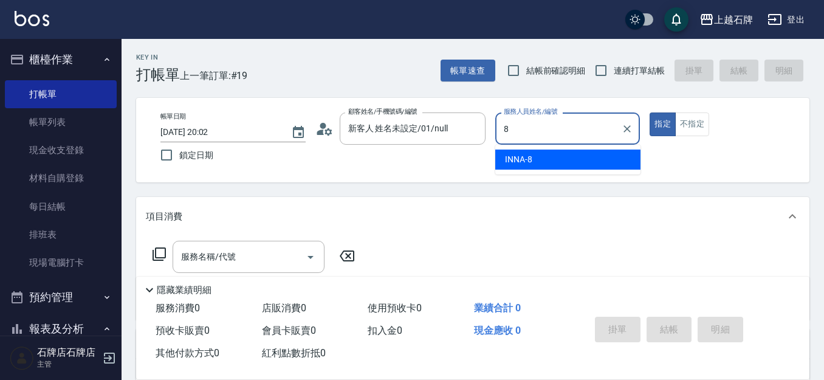
type input "INNA-8"
type button "true"
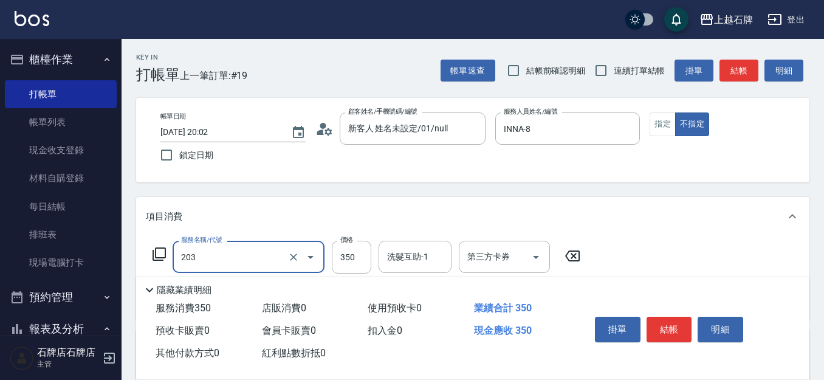
type input "B級洗+剪(203)"
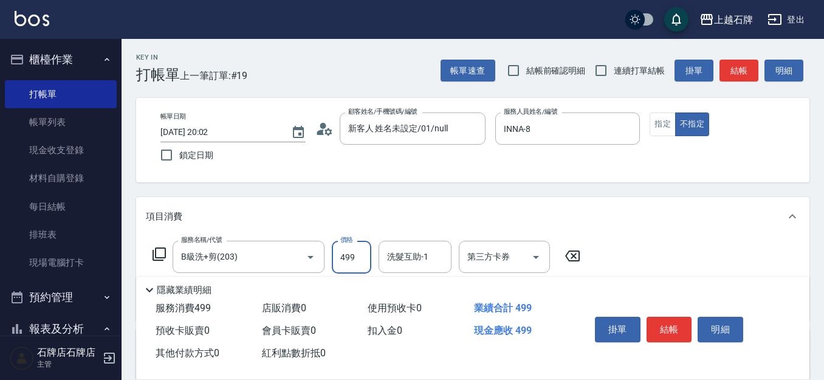
type input "499"
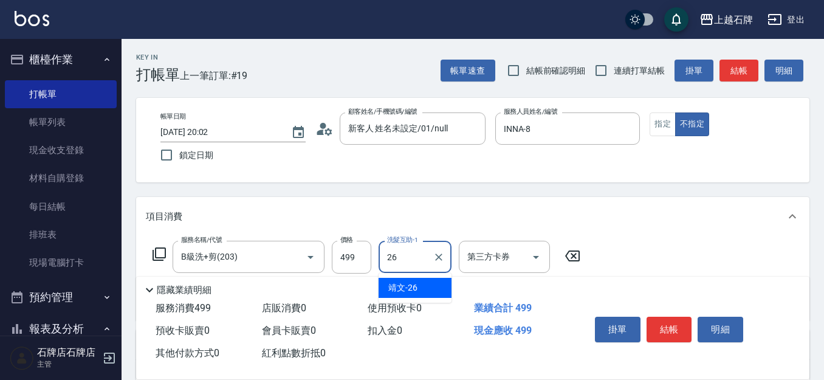
type input "靖文-26"
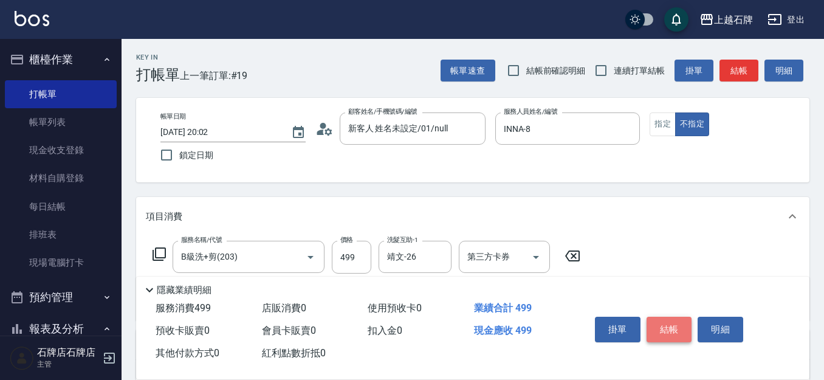
click at [662, 331] on button "結帳" at bounding box center [669, 329] width 46 height 26
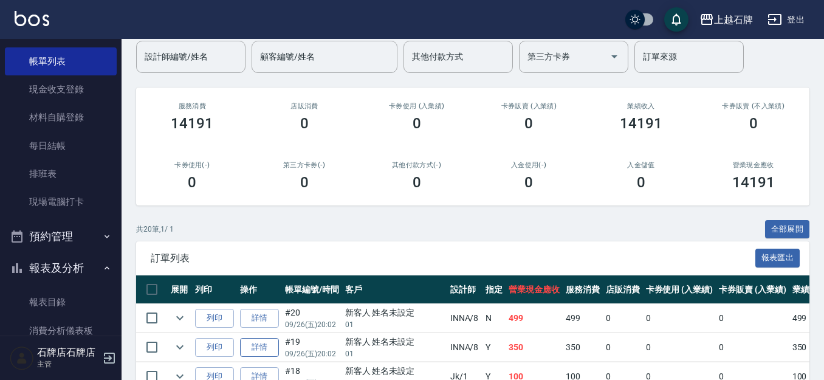
scroll to position [121, 0]
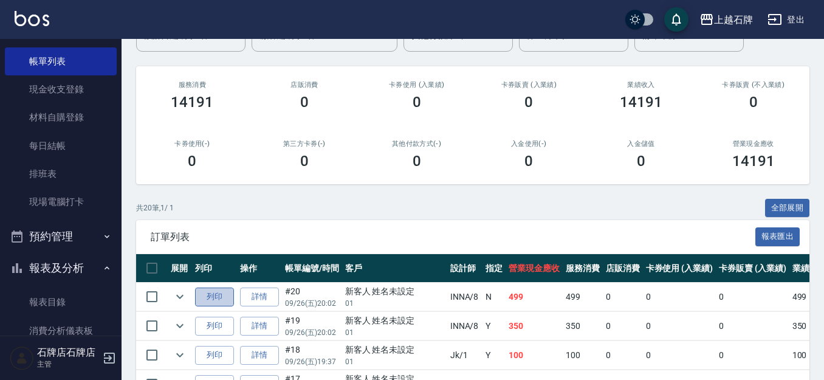
click at [197, 295] on button "列印" at bounding box center [214, 296] width 39 height 19
click at [209, 326] on button "列印" at bounding box center [214, 325] width 39 height 19
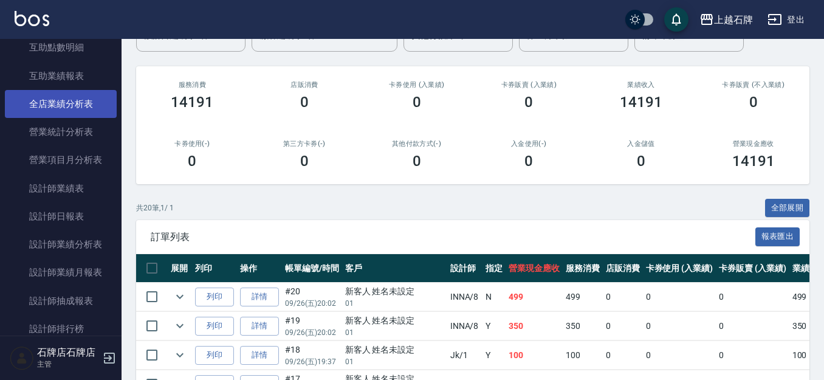
scroll to position [547, 0]
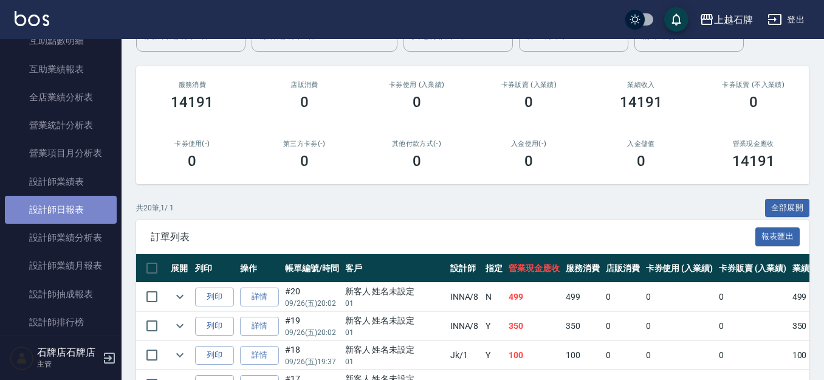
click at [61, 221] on link "設計師日報表" at bounding box center [61, 210] width 112 height 28
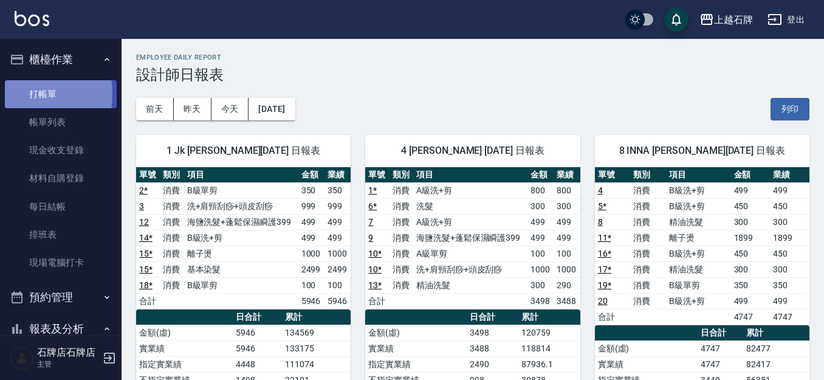
click at [8, 94] on link "打帳單" at bounding box center [61, 94] width 112 height 28
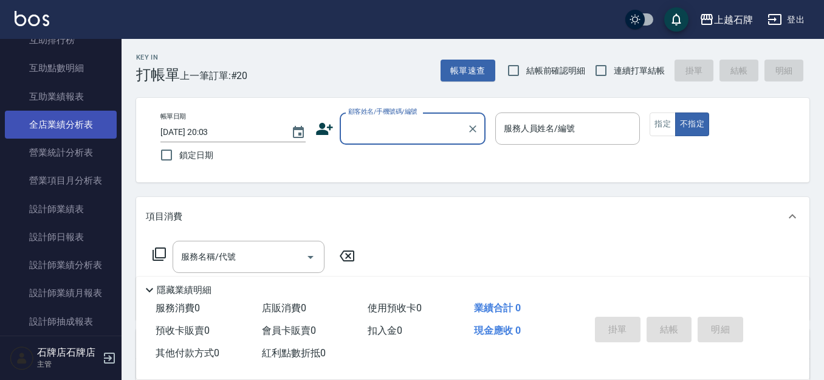
scroll to position [547, 0]
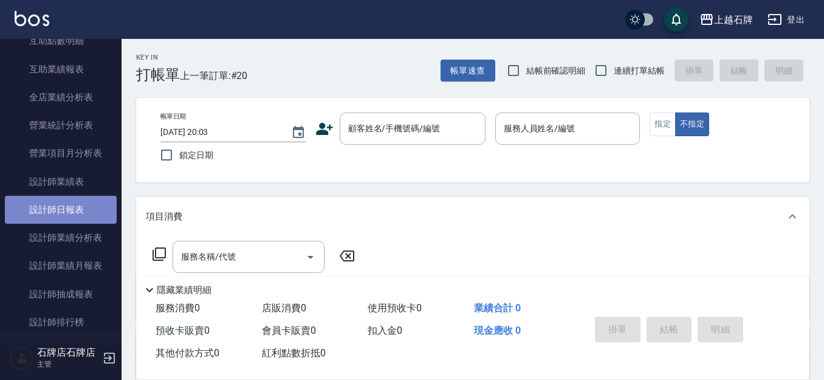
click at [72, 205] on link "設計師日報表" at bounding box center [61, 210] width 112 height 28
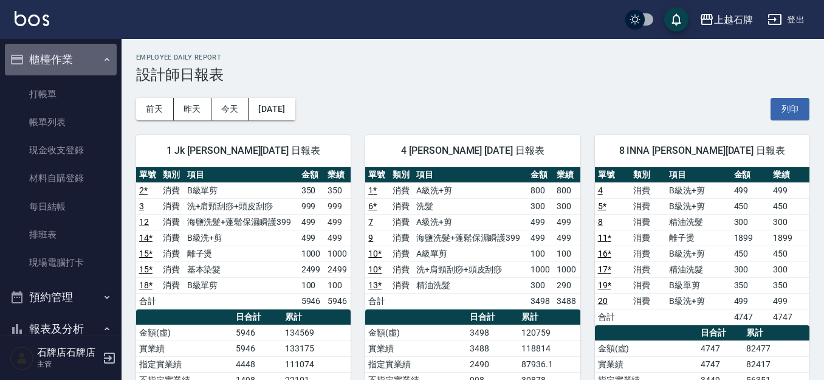
drag, startPoint x: 61, startPoint y: 66, endPoint x: 43, endPoint y: 77, distance: 20.9
click at [43, 77] on li "櫃檯作業 打帳單 帳單列表 現金收支登錄 材料自購登錄 每日結帳 排班表 現場電腦打卡" at bounding box center [61, 162] width 112 height 237
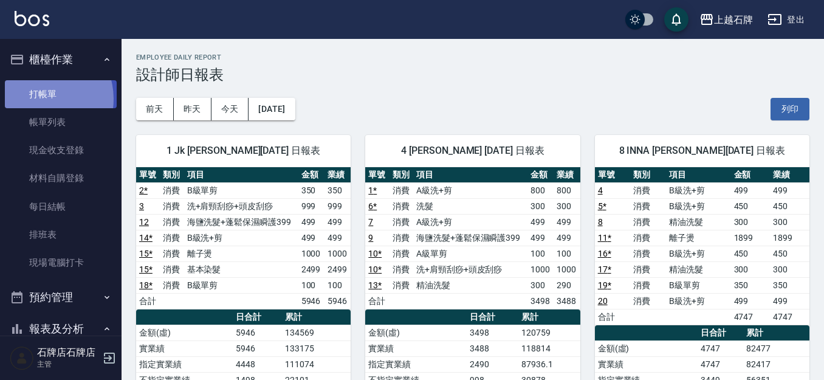
click at [42, 99] on link "打帳單" at bounding box center [61, 94] width 112 height 28
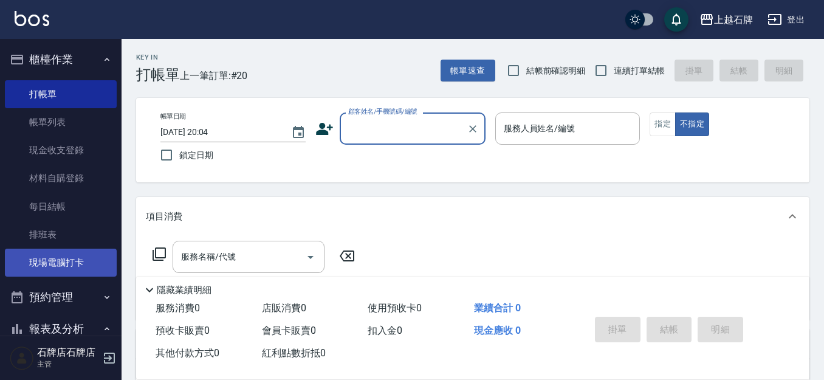
click at [88, 262] on link "現場電腦打卡" at bounding box center [61, 262] width 112 height 28
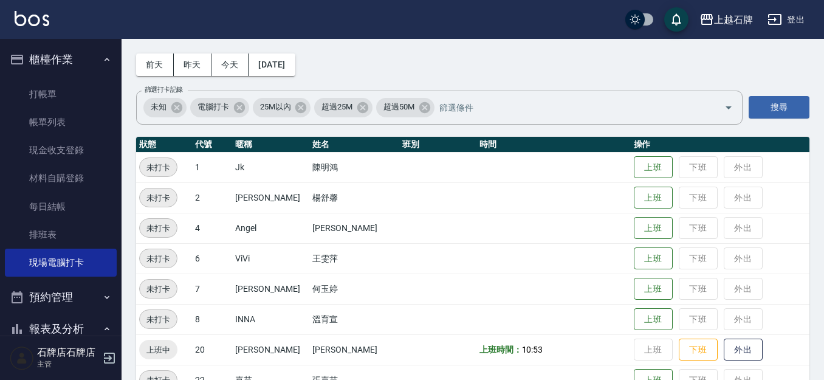
scroll to position [121, 0]
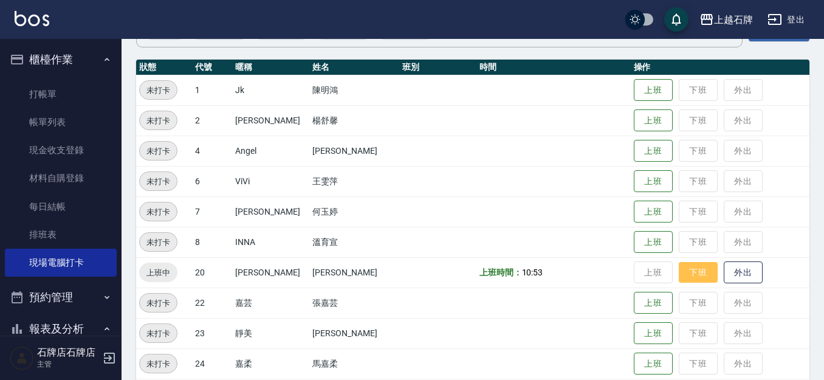
click at [692, 271] on button "下班" at bounding box center [697, 272] width 39 height 21
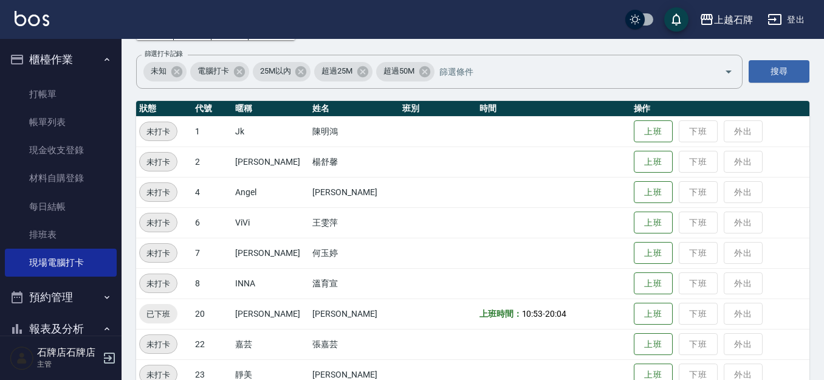
scroll to position [0, 0]
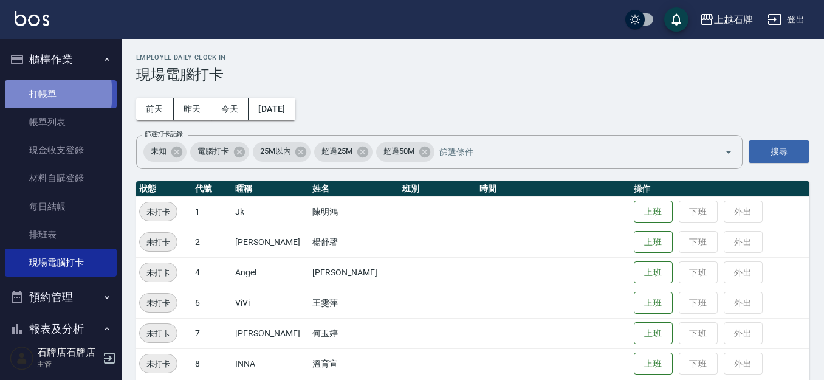
click at [34, 94] on link "打帳單" at bounding box center [61, 94] width 112 height 28
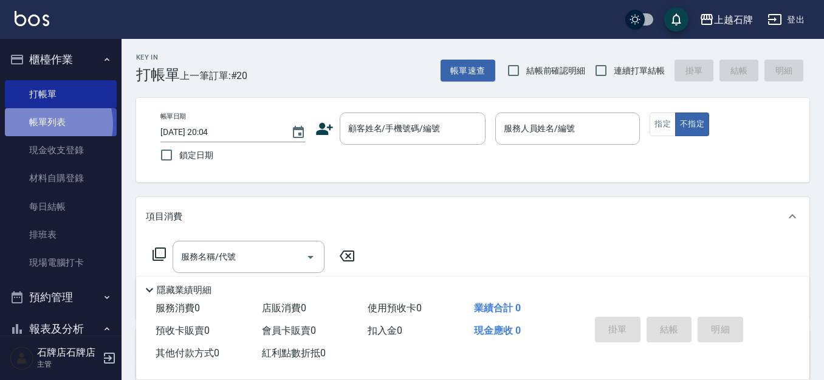
click at [44, 124] on link "帳單列表" at bounding box center [61, 122] width 112 height 28
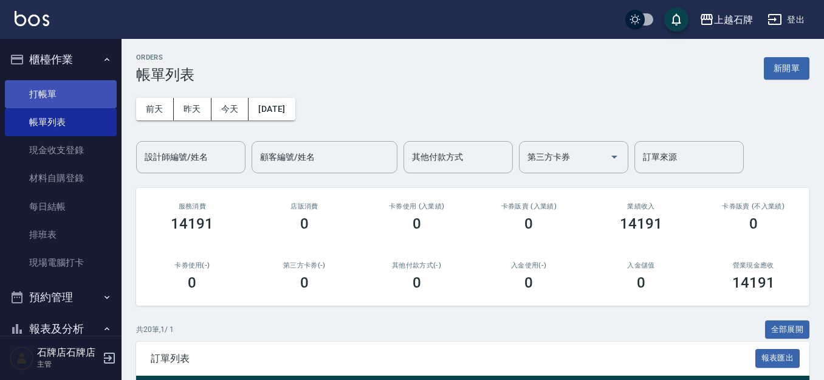
click at [67, 83] on link "打帳單" at bounding box center [61, 94] width 112 height 28
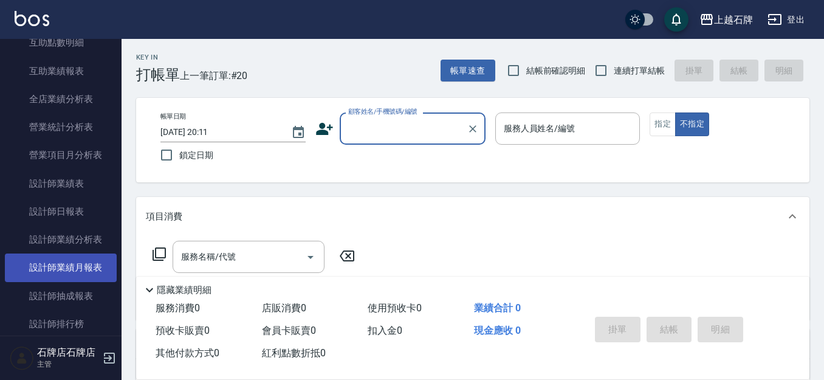
scroll to position [547, 0]
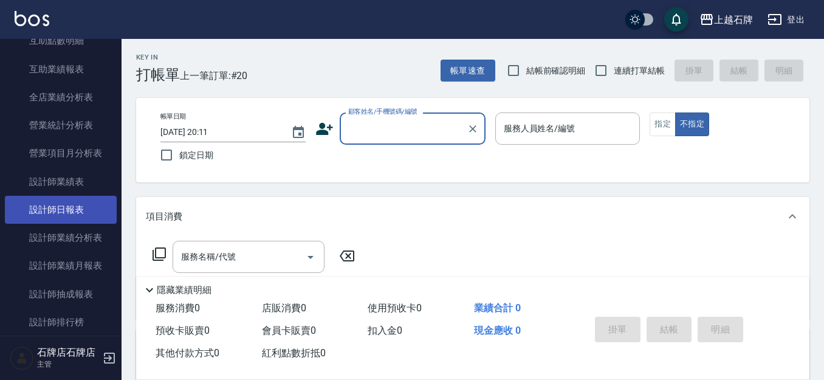
click at [90, 217] on link "設計師日報表" at bounding box center [61, 210] width 112 height 28
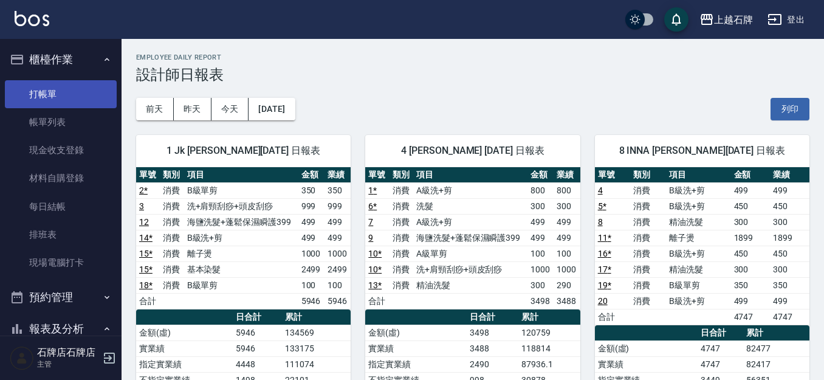
click at [93, 101] on link "打帳單" at bounding box center [61, 94] width 112 height 28
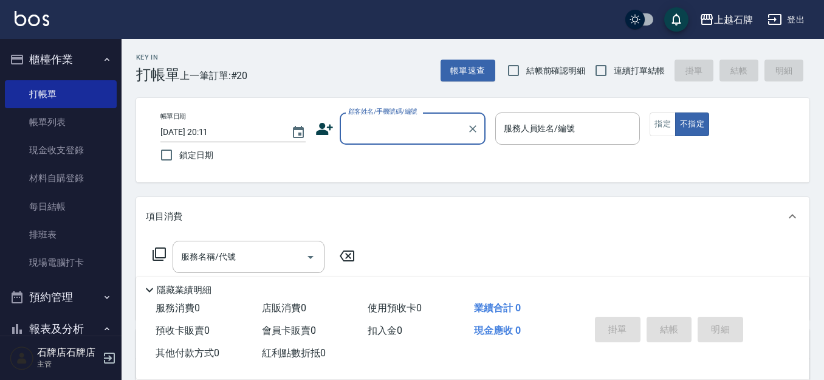
click at [349, 131] on input "顧客姓名/手機號碼/編號" at bounding box center [403, 128] width 117 height 21
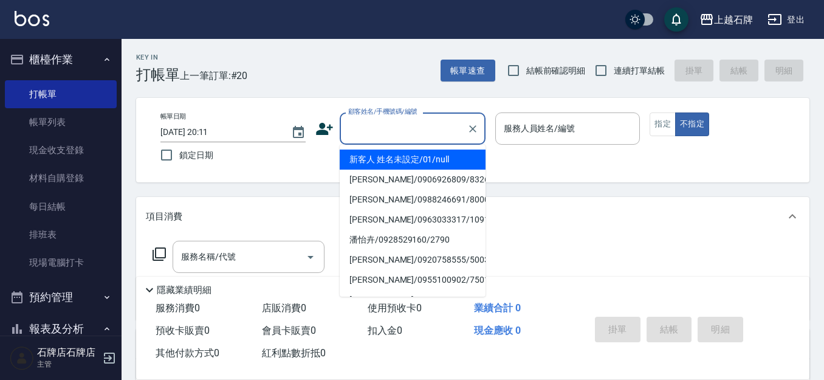
click at [456, 153] on li "新客人 姓名未設定/01/null" at bounding box center [413, 159] width 146 height 20
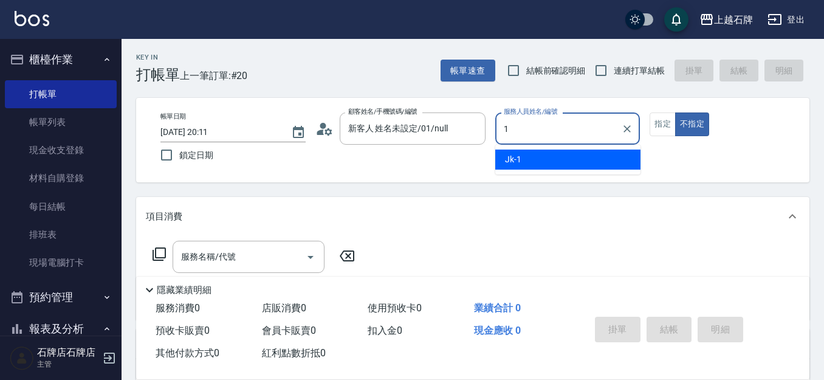
type input "新客人 姓名未設定/01/null"
click at [575, 154] on div "Jk -1" at bounding box center [567, 159] width 145 height 20
type input "Jk-1"
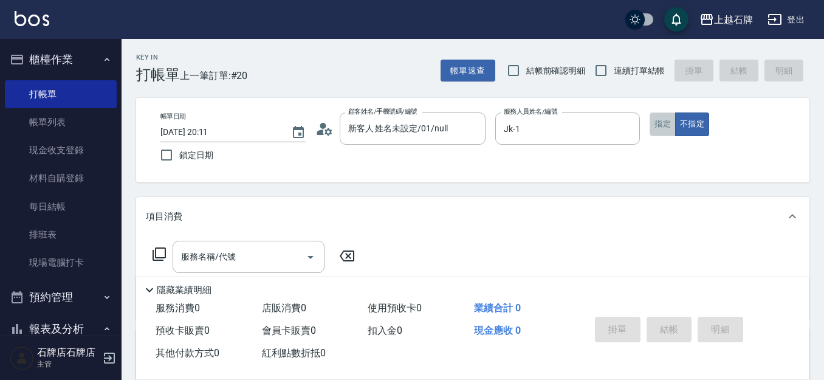
click at [660, 130] on button "指定" at bounding box center [662, 124] width 26 height 24
click at [695, 120] on button "不指定" at bounding box center [692, 124] width 34 height 24
click at [224, 256] on div "服務名稱/代號 服務名稱/代號" at bounding box center [248, 257] width 152 height 32
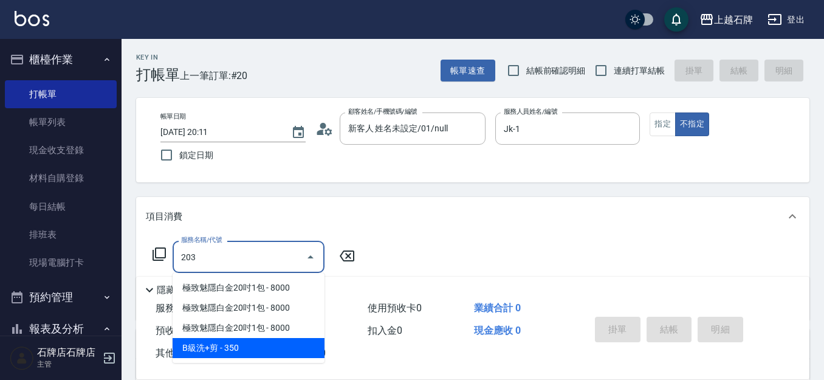
click at [267, 346] on span "B級洗+剪 - 350" at bounding box center [248, 348] width 152 height 20
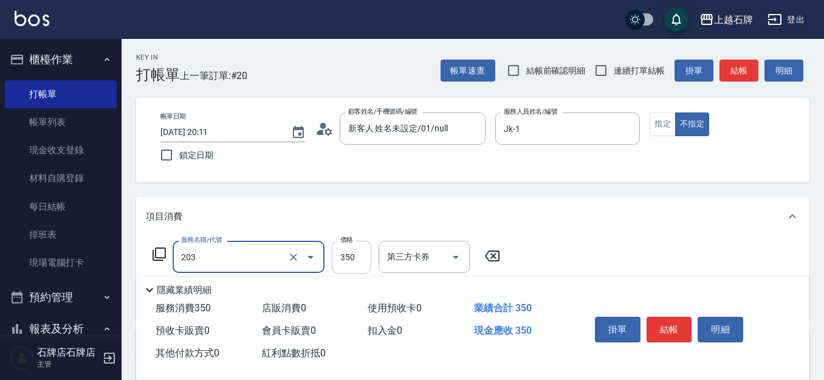
type input "B級洗+剪(203)"
click at [359, 262] on input "350" at bounding box center [351, 257] width 39 height 33
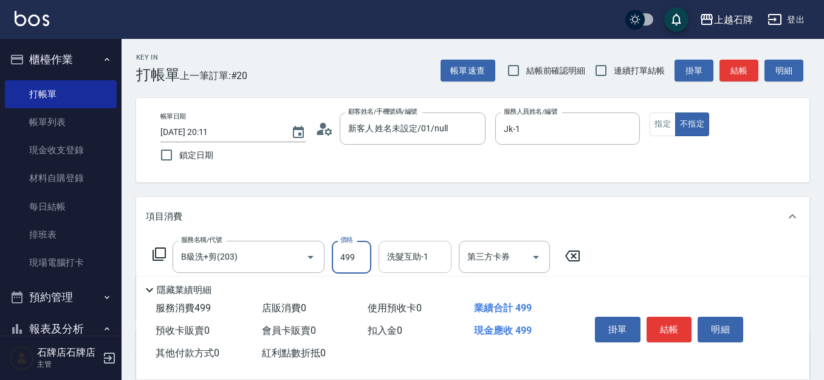
click at [414, 269] on div "洗髮互助-1" at bounding box center [414, 257] width 73 height 32
type input "499"
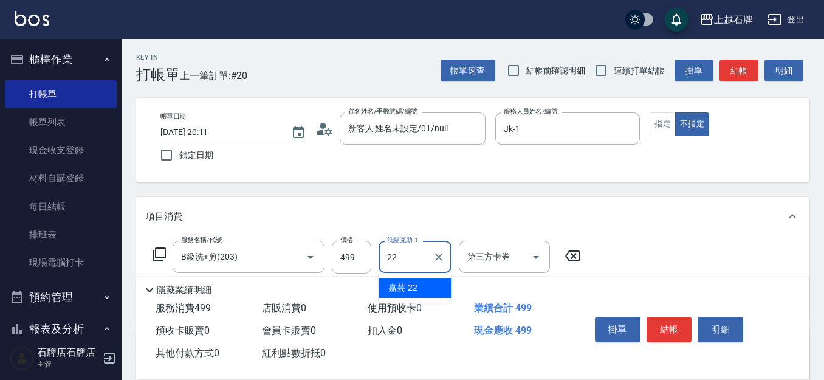
click at [425, 283] on div "嘉芸 -22" at bounding box center [414, 288] width 73 height 20
type input "嘉芸-22"
click at [685, 319] on button "結帳" at bounding box center [669, 329] width 46 height 26
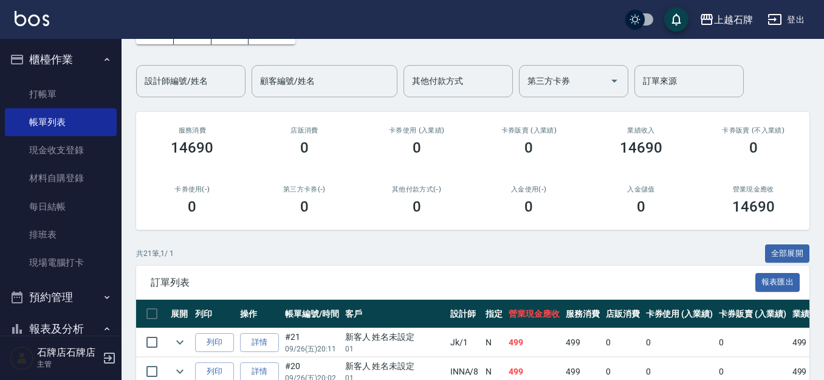
scroll to position [182, 0]
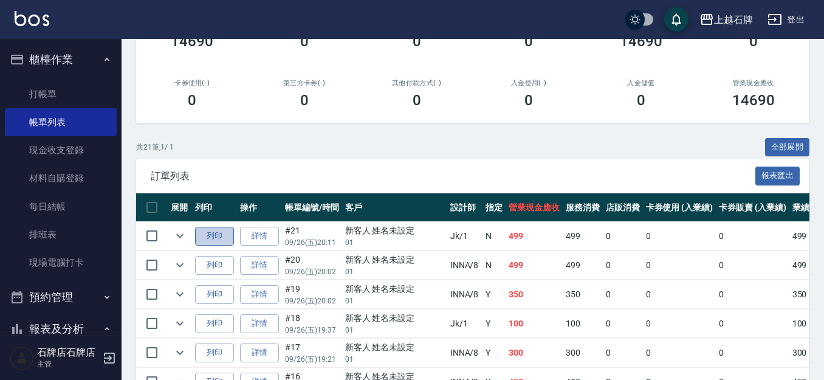
click at [230, 236] on button "列印" at bounding box center [214, 236] width 39 height 19
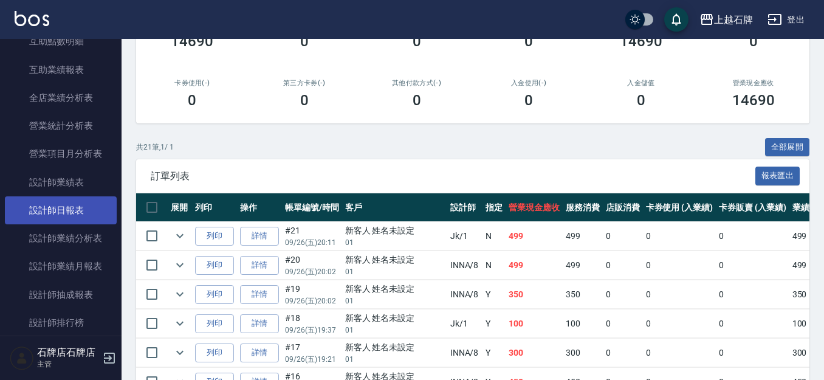
scroll to position [607, 0]
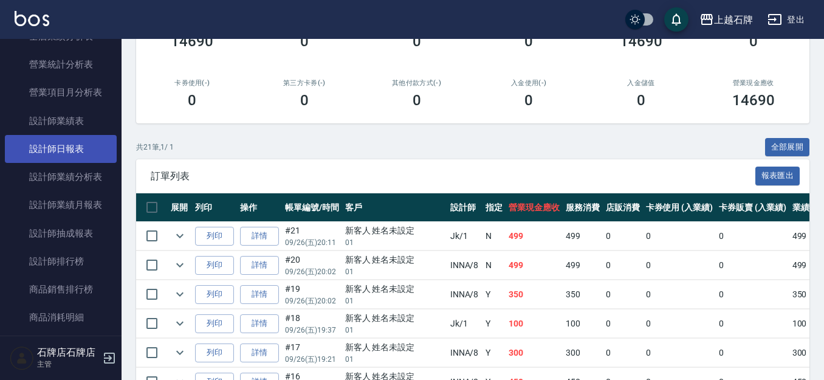
click at [74, 149] on link "設計師日報表" at bounding box center [61, 149] width 112 height 28
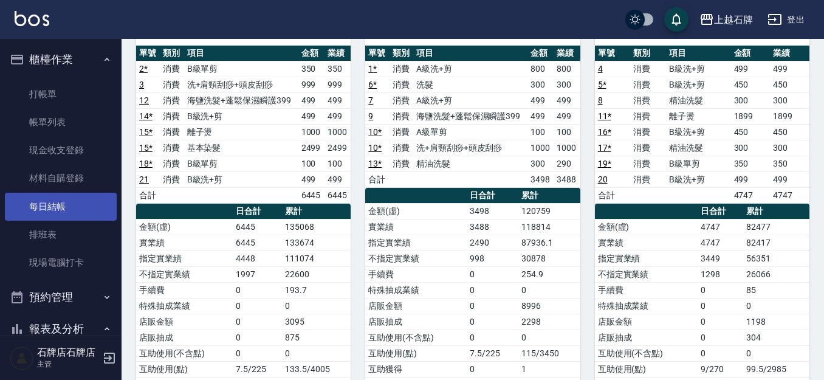
click at [35, 217] on link "每日結帳" at bounding box center [61, 207] width 112 height 28
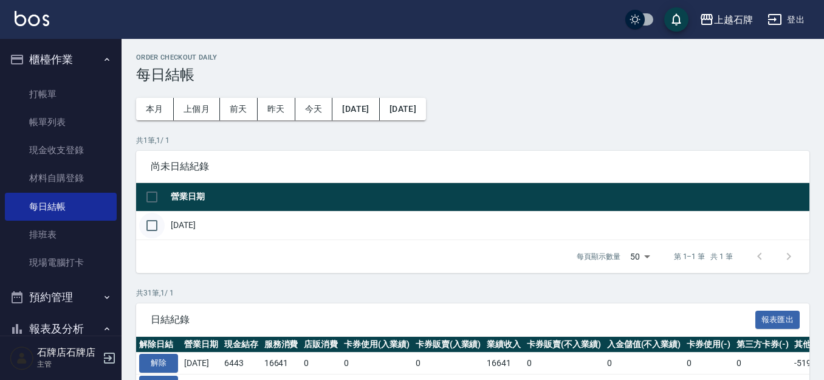
click at [147, 225] on input "checkbox" at bounding box center [152, 226] width 26 height 26
checkbox input "true"
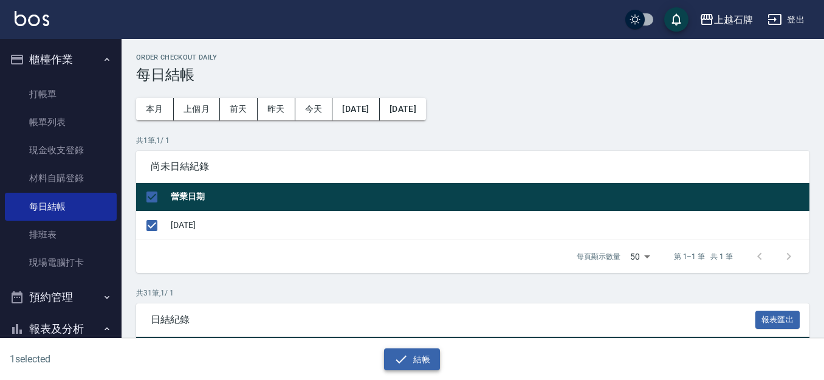
click at [411, 357] on button "結帳" at bounding box center [412, 359] width 56 height 22
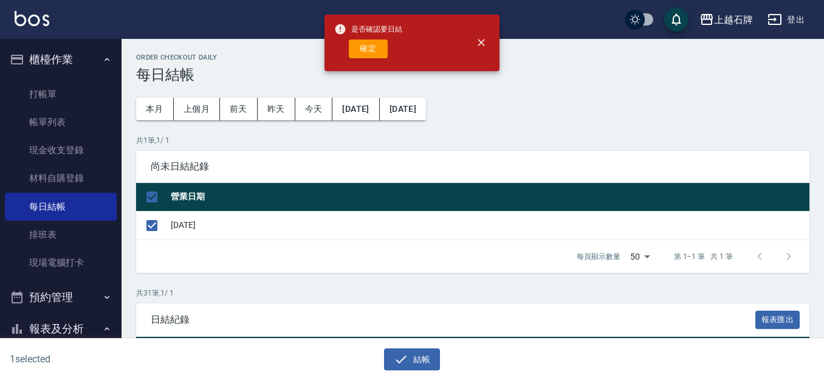
click at [360, 58] on div "是否確認要日結 確定" at bounding box center [368, 42] width 68 height 49
click at [367, 48] on button "確定" at bounding box center [368, 48] width 39 height 19
checkbox input "false"
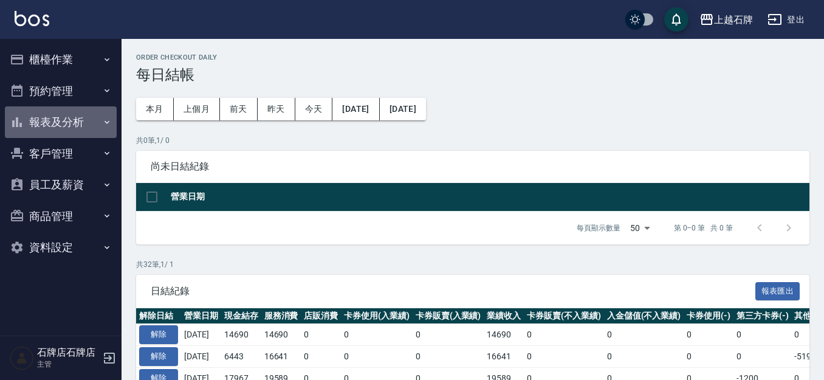
click at [88, 111] on button "報表及分析" at bounding box center [61, 122] width 112 height 32
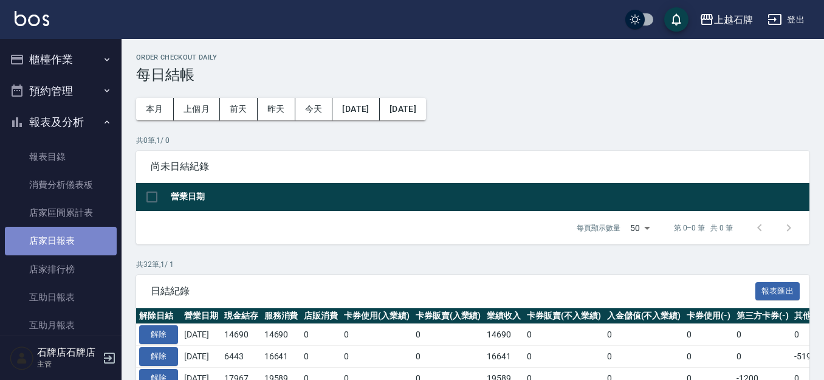
click at [90, 236] on link "店家日報表" at bounding box center [61, 241] width 112 height 28
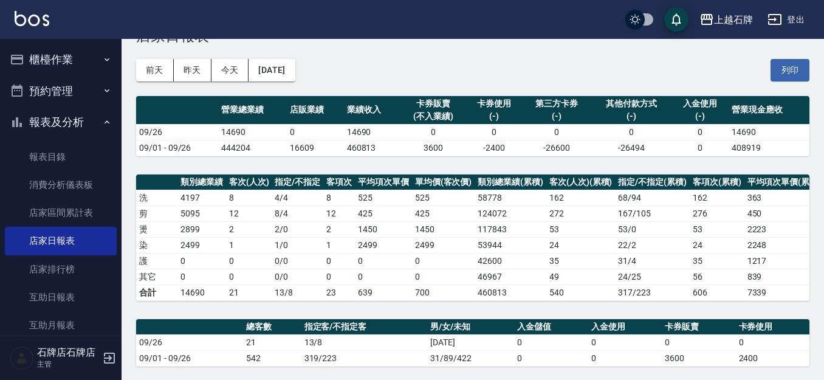
scroll to position [43, 0]
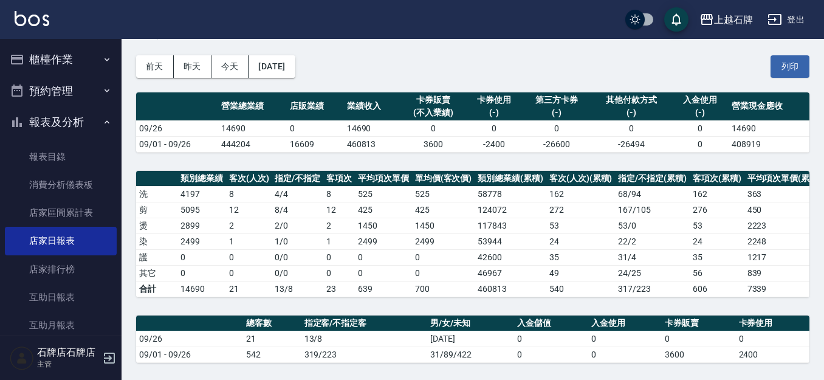
click at [621, 51] on div "前天 昨天 今天 2025/09/26 列印" at bounding box center [472, 67] width 673 height 52
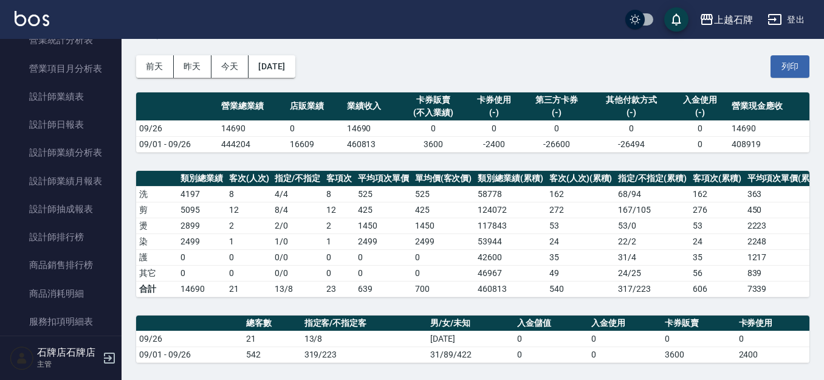
scroll to position [547, 0]
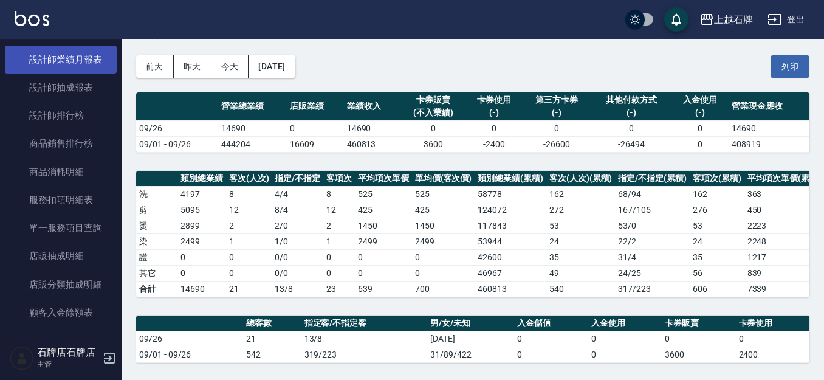
click at [83, 61] on link "設計師業績月報表" at bounding box center [61, 60] width 112 height 28
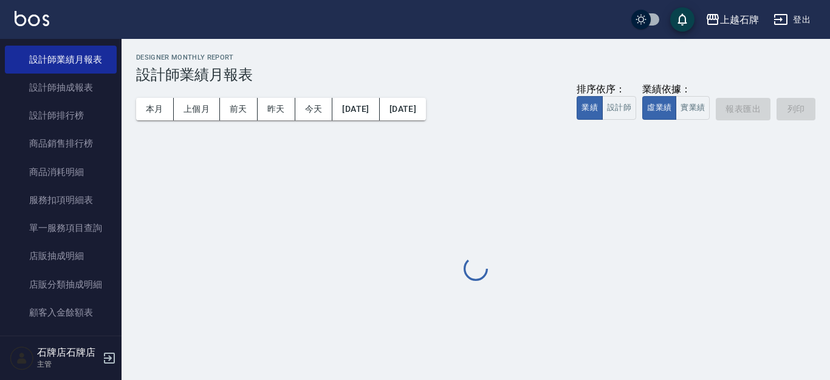
click at [154, 87] on div "本月 上個月 前天 昨天 今天 2025/09/26 2025/09/26 排序依序： 業績 設計師 業績依據： 虛業績 實業績 報表匯出 列印" at bounding box center [475, 109] width 679 height 52
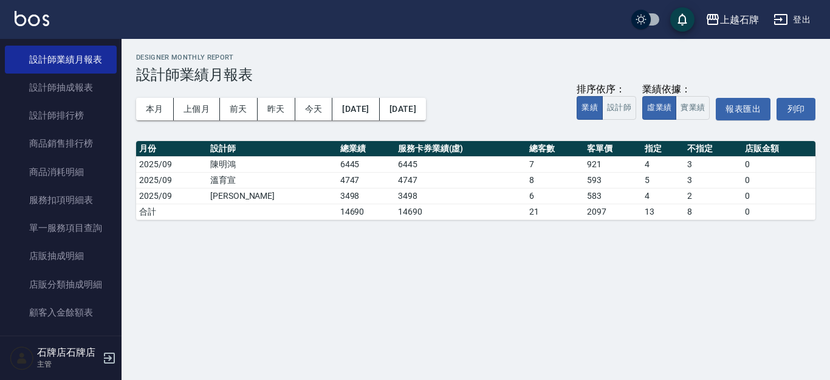
click at [155, 94] on div "本月 上個月 前天 昨天 今天 2025/09/26 2025/09/26 排序依序： 業績 設計師 業績依據： 虛業績 實業績 報表匯出 列印" at bounding box center [475, 109] width 679 height 52
click at [157, 101] on button "本月" at bounding box center [155, 109] width 38 height 22
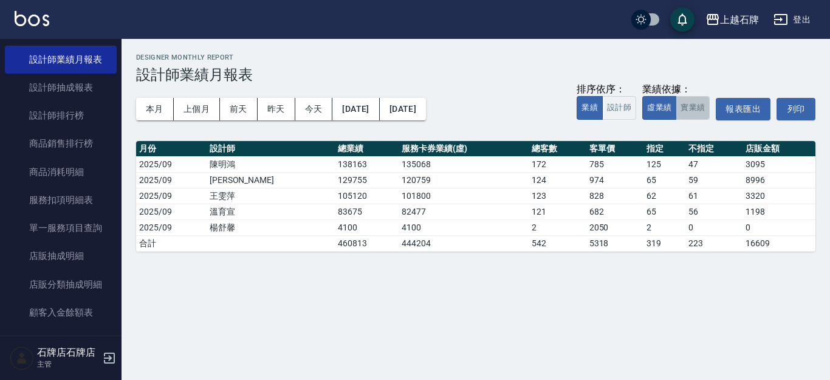
click at [698, 109] on button "實業績" at bounding box center [692, 108] width 34 height 24
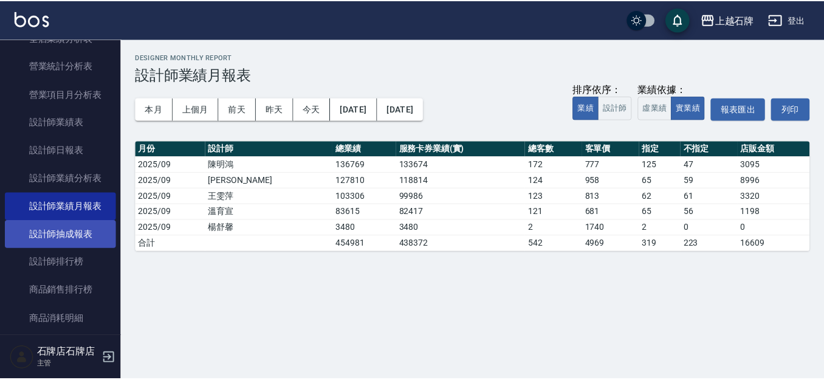
scroll to position [364, 0]
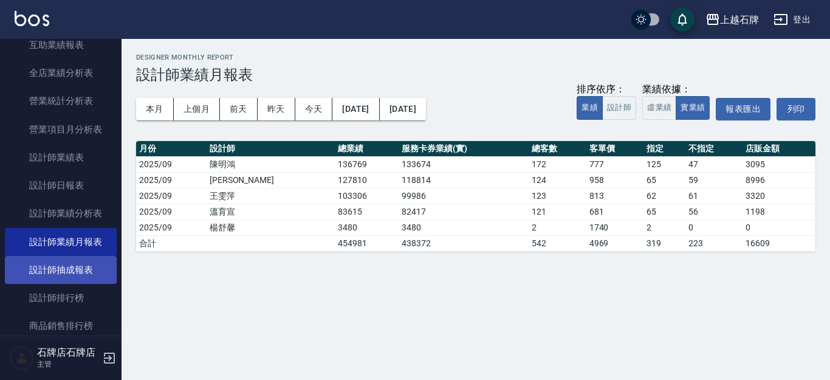
click at [82, 277] on link "設計師抽成報表" at bounding box center [61, 270] width 112 height 28
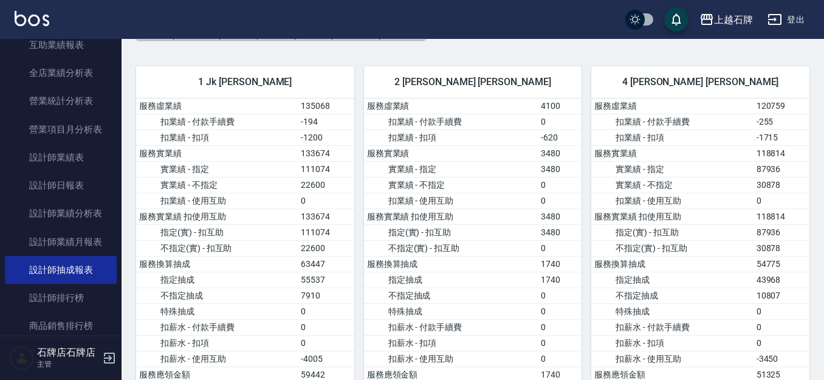
scroll to position [61, 0]
